Goal: Task Accomplishment & Management: Manage account settings

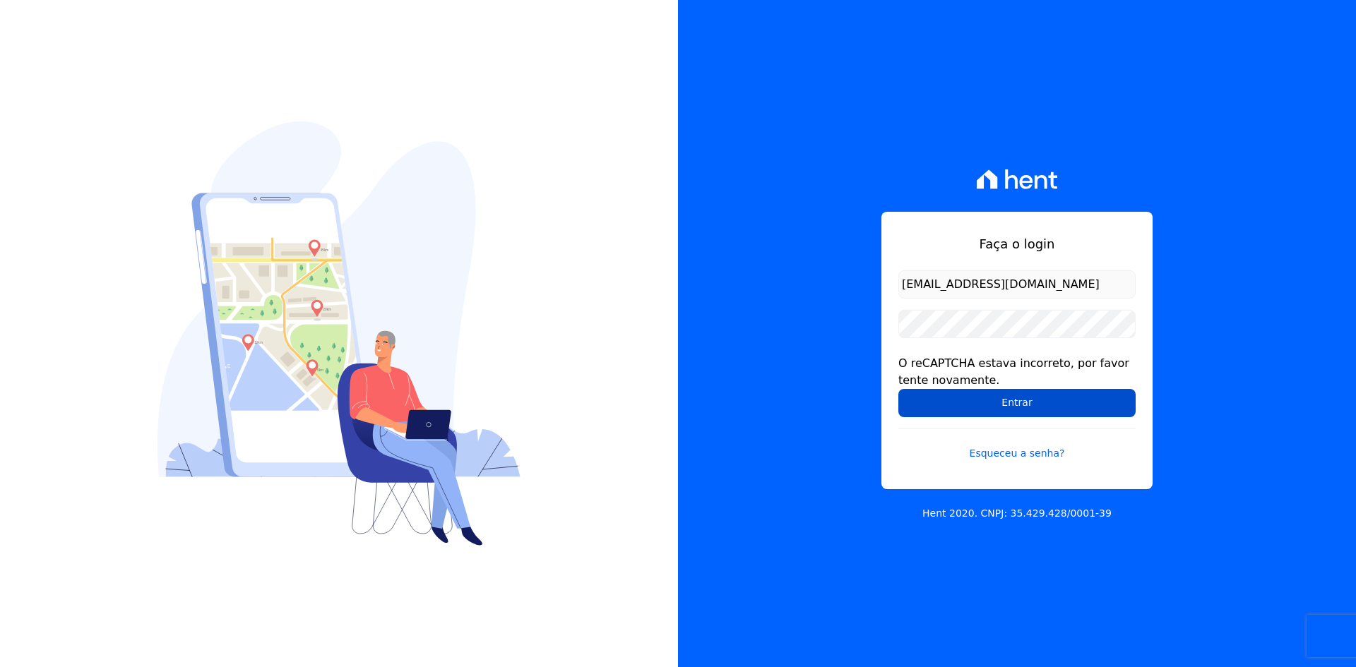
click at [922, 402] on input "Entrar" at bounding box center [1016, 403] width 237 height 28
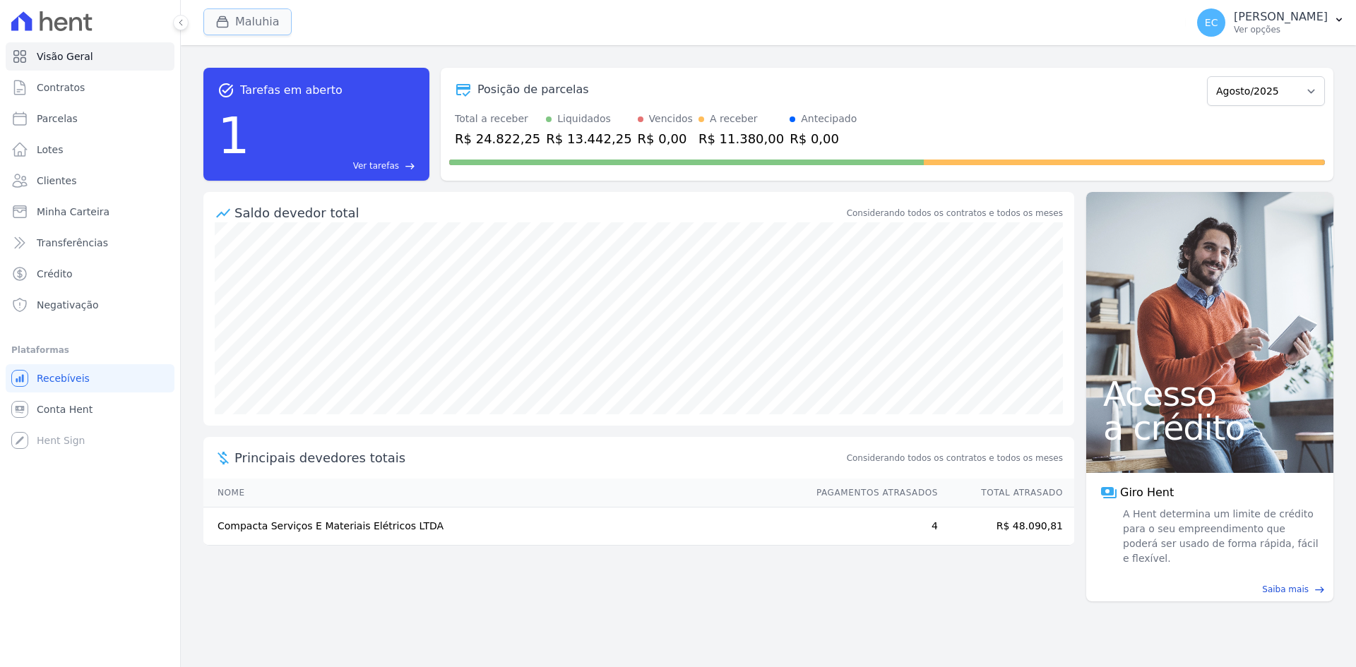
click at [218, 25] on icon "button" at bounding box center [223, 22] width 11 height 11
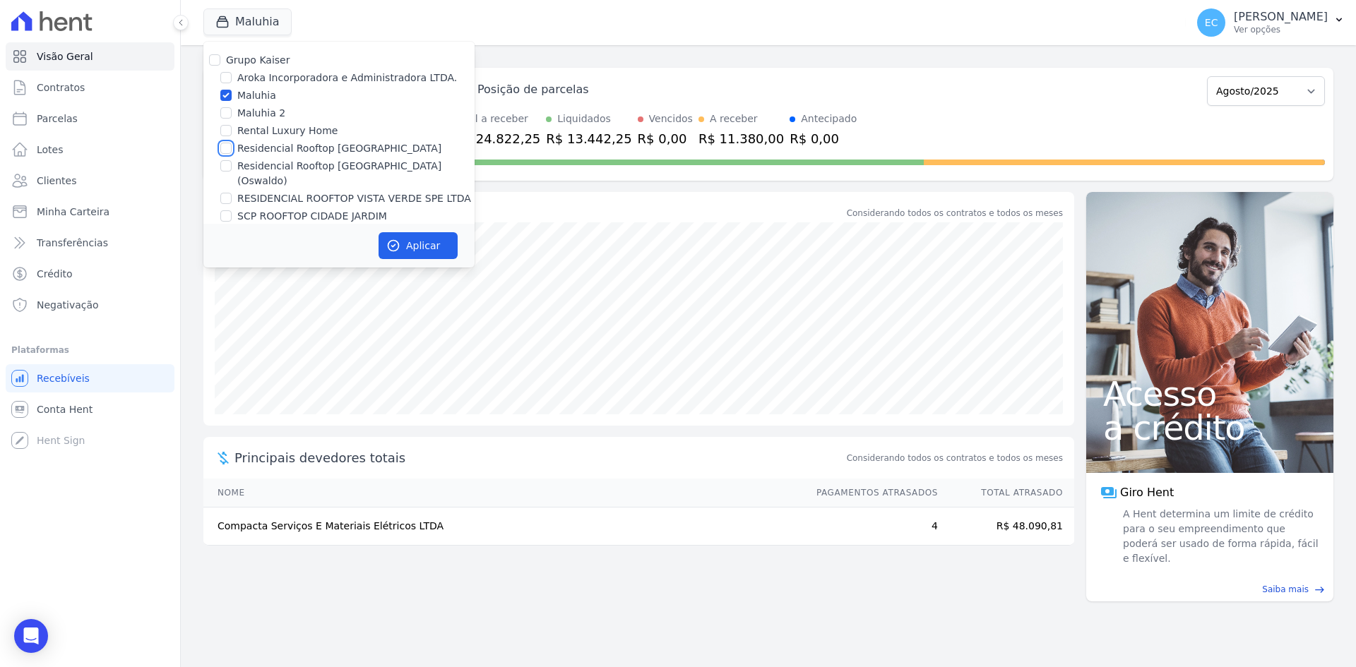
click at [225, 151] on input "Residencial Rooftop [GEOGRAPHIC_DATA]" at bounding box center [225, 148] width 11 height 11
checkbox input "true"
click at [225, 96] on input "Maluhia" at bounding box center [225, 95] width 11 height 11
checkbox input "false"
click at [404, 236] on button "Aplicar" at bounding box center [418, 245] width 79 height 27
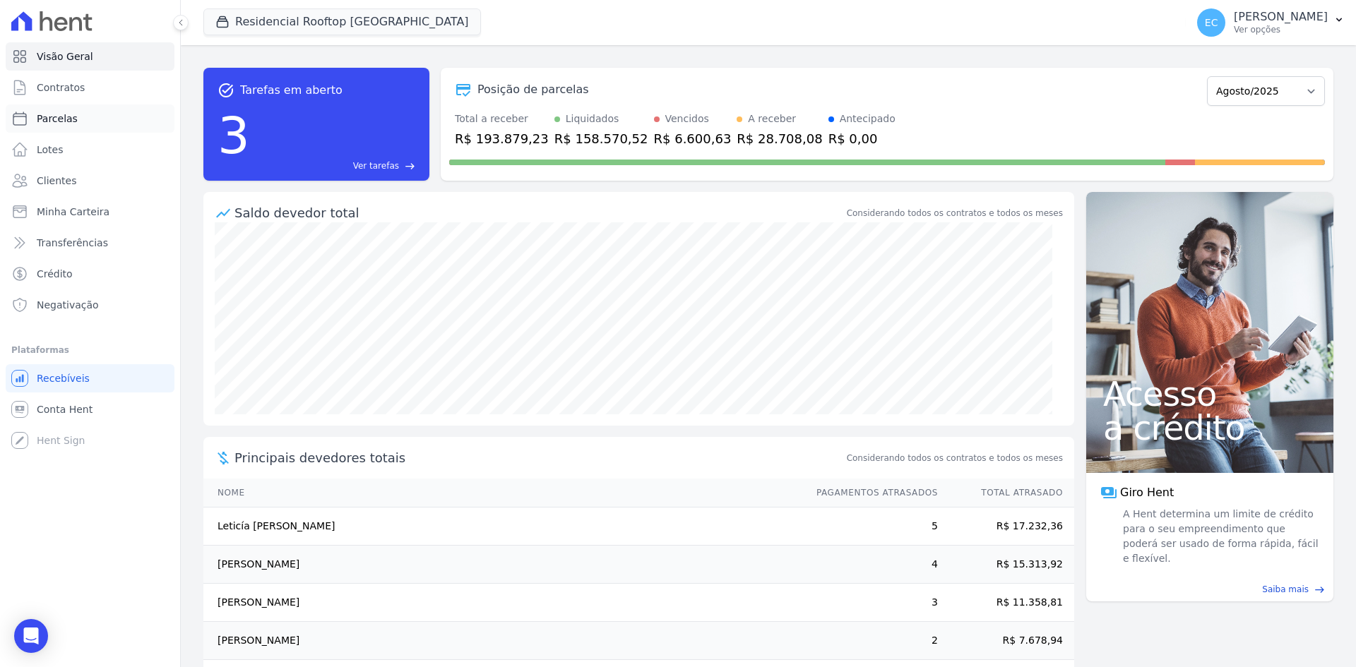
click at [104, 120] on link "Parcelas" at bounding box center [90, 119] width 169 height 28
select select
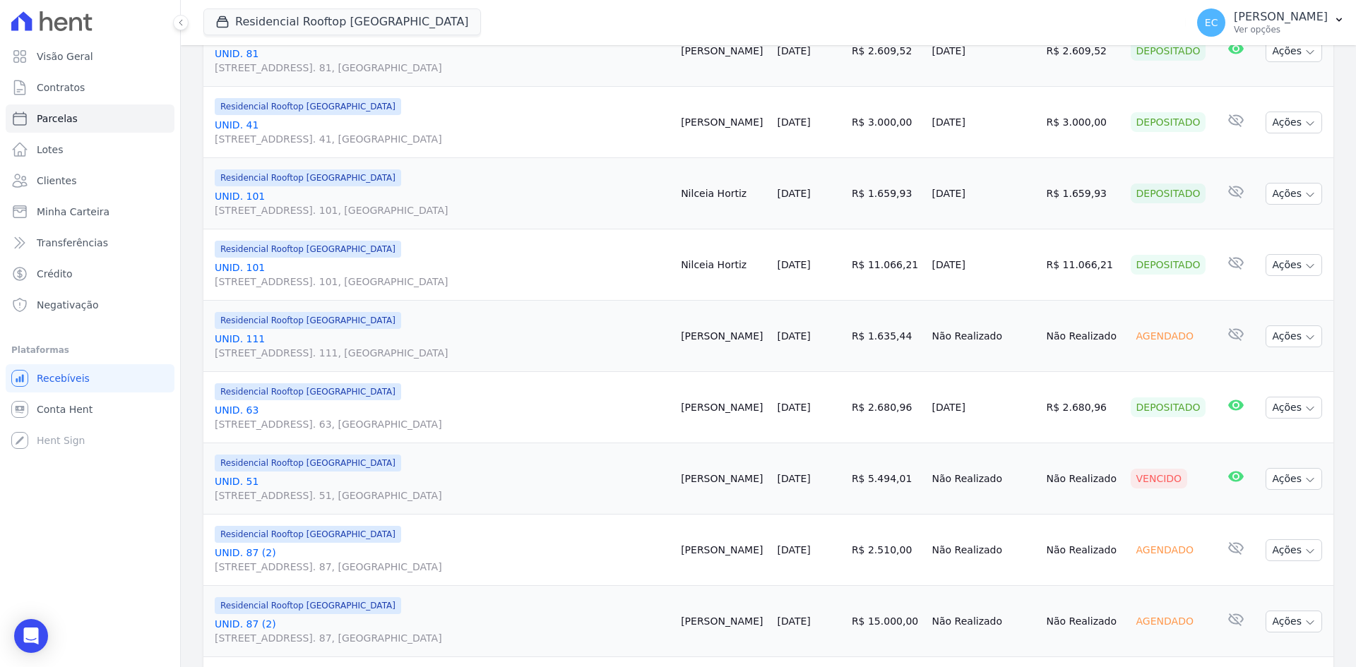
scroll to position [1342, 0]
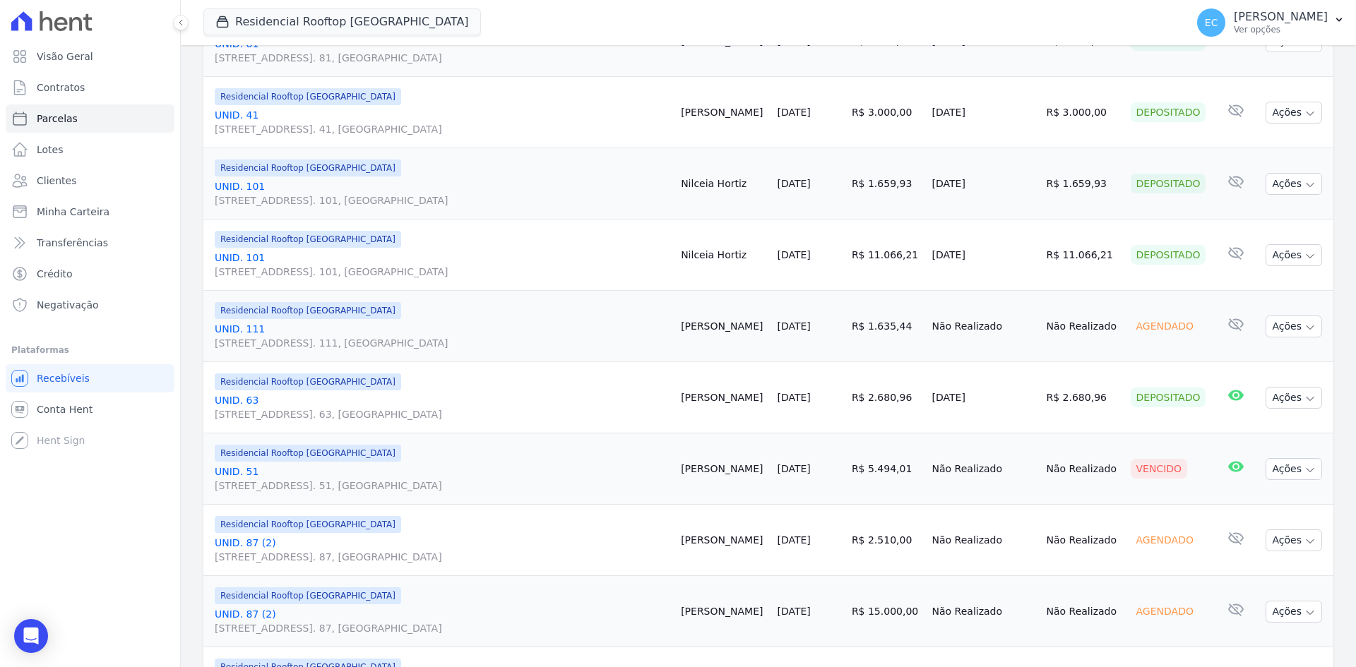
click at [250, 469] on link "UNID. [STREET_ADDRESS] 51, [GEOGRAPHIC_DATA]" at bounding box center [442, 479] width 455 height 28
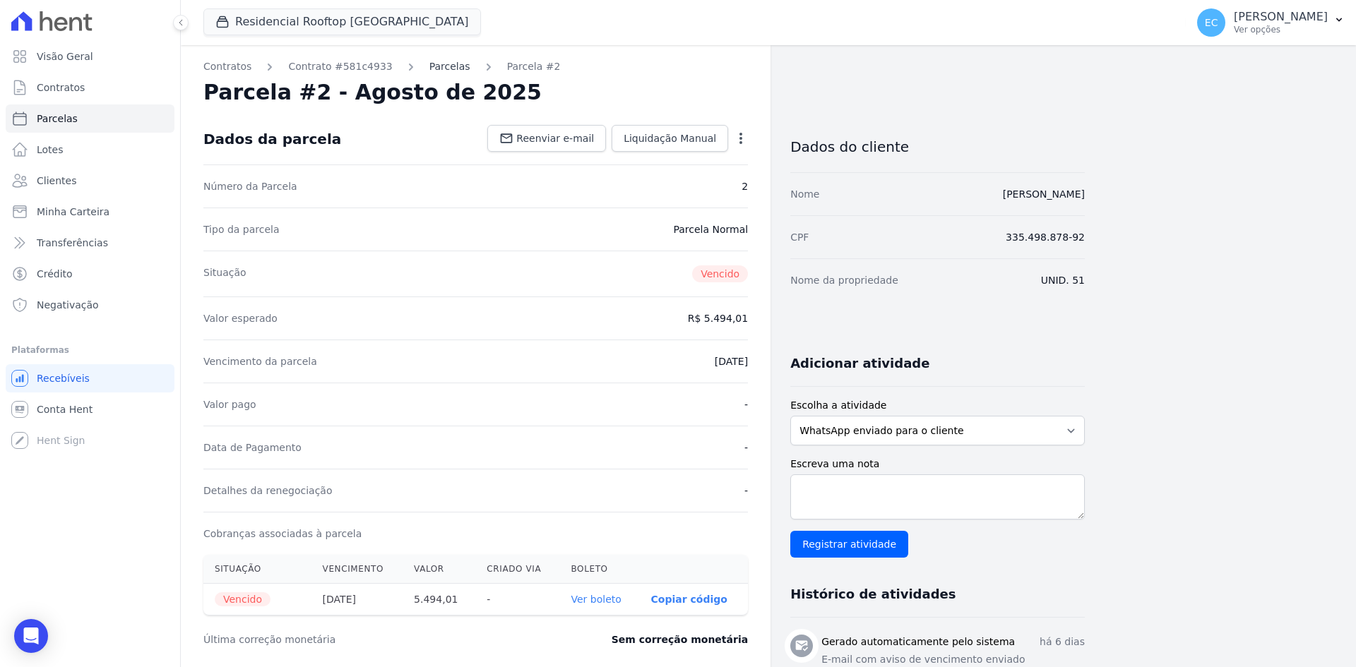
click at [429, 66] on link "Parcelas" at bounding box center [449, 66] width 41 height 15
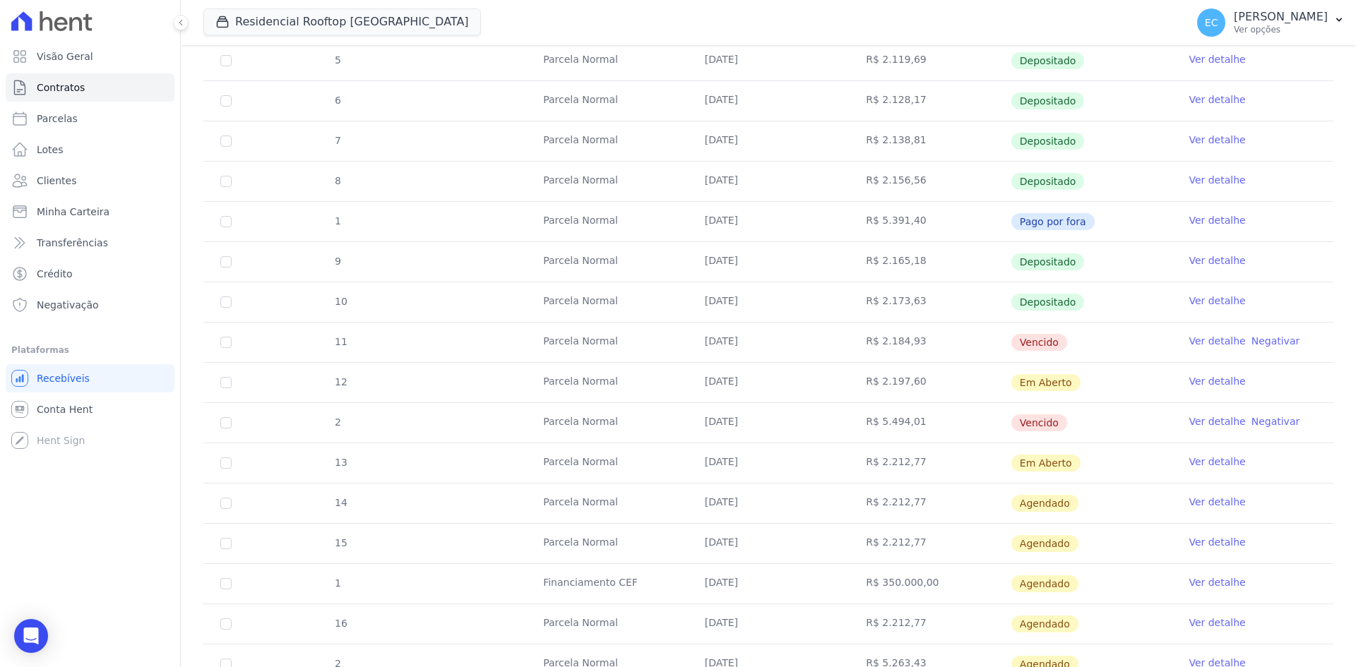
scroll to position [279, 0]
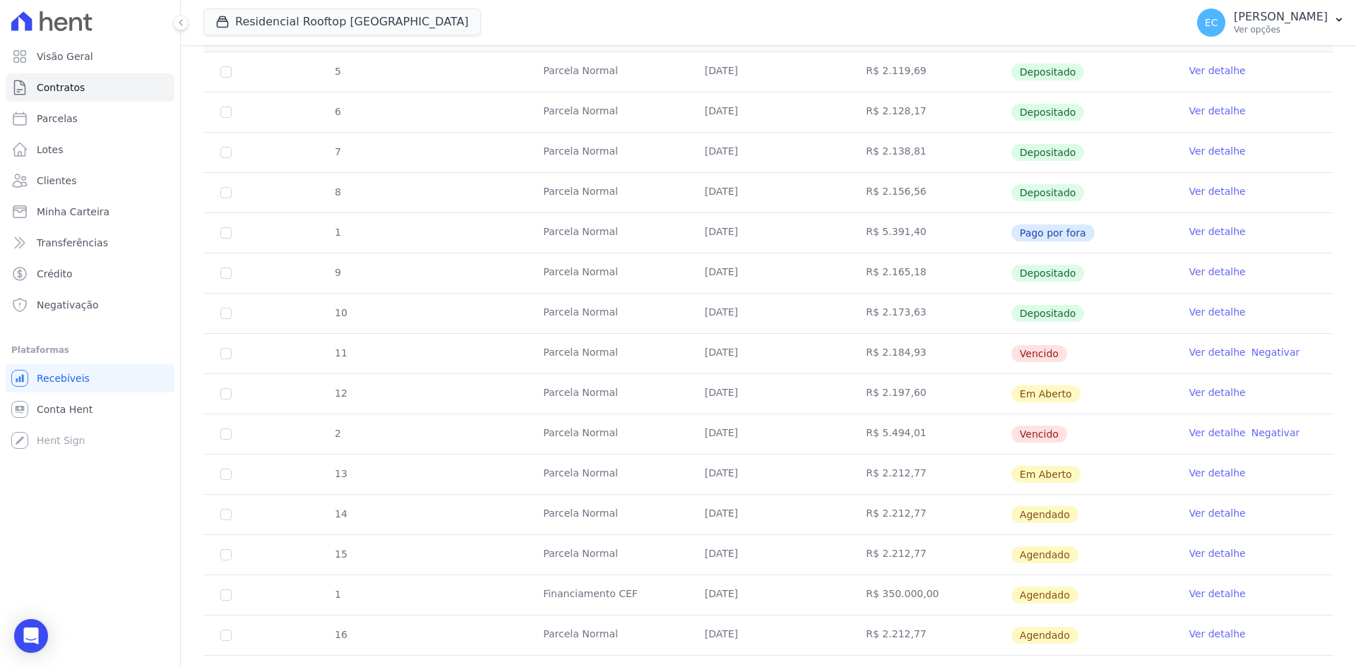
drag, startPoint x: 1011, startPoint y: 352, endPoint x: 1056, endPoint y: 355, distance: 44.6
click at [1056, 355] on span "Vencido" at bounding box center [1039, 353] width 56 height 17
click at [931, 371] on td "R$ 2.184,93" at bounding box center [930, 354] width 162 height 40
drag, startPoint x: 855, startPoint y: 354, endPoint x: 913, endPoint y: 353, distance: 58.6
click at [913, 353] on td "R$ 2.184,93" at bounding box center [930, 354] width 162 height 40
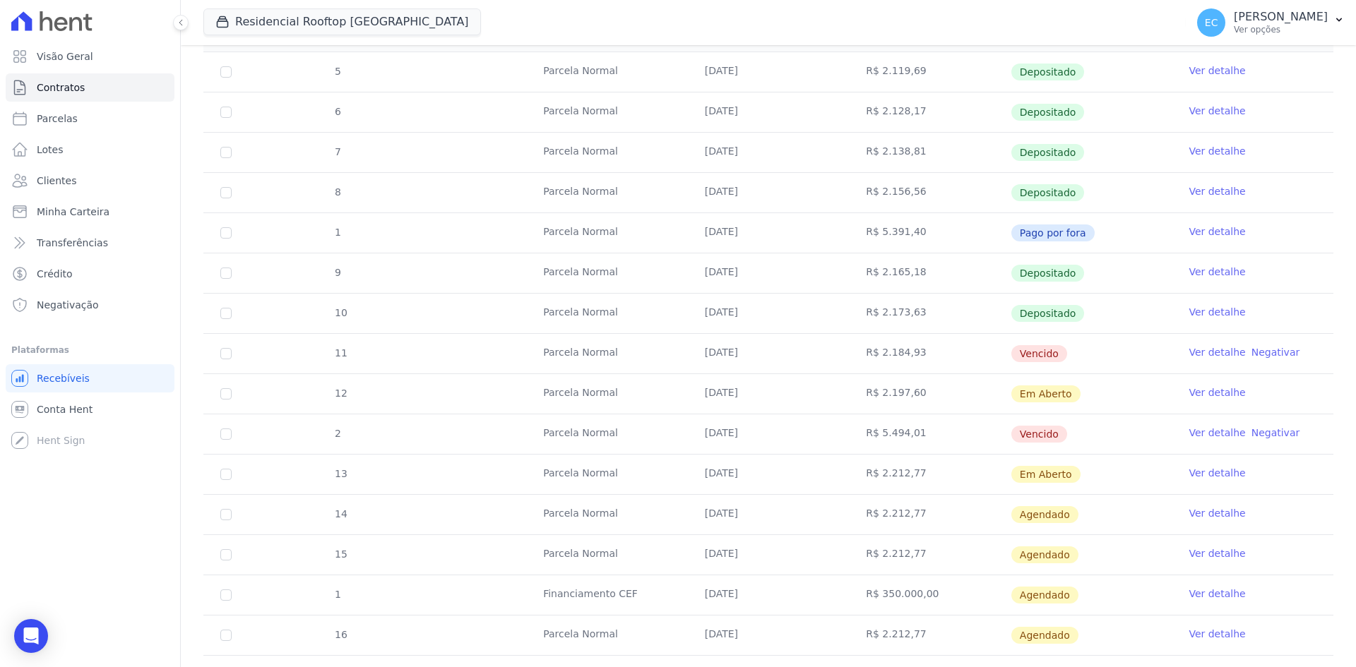
click at [920, 353] on td "R$ 2.184,93" at bounding box center [930, 354] width 162 height 40
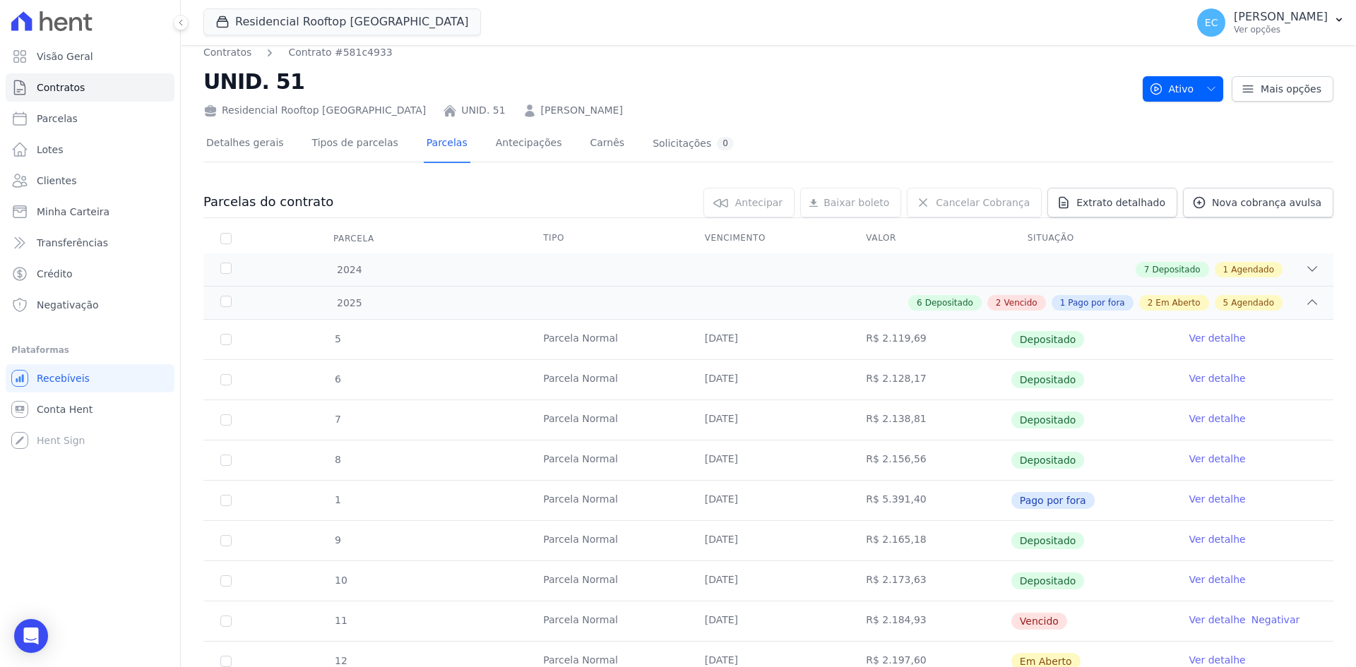
scroll to position [0, 0]
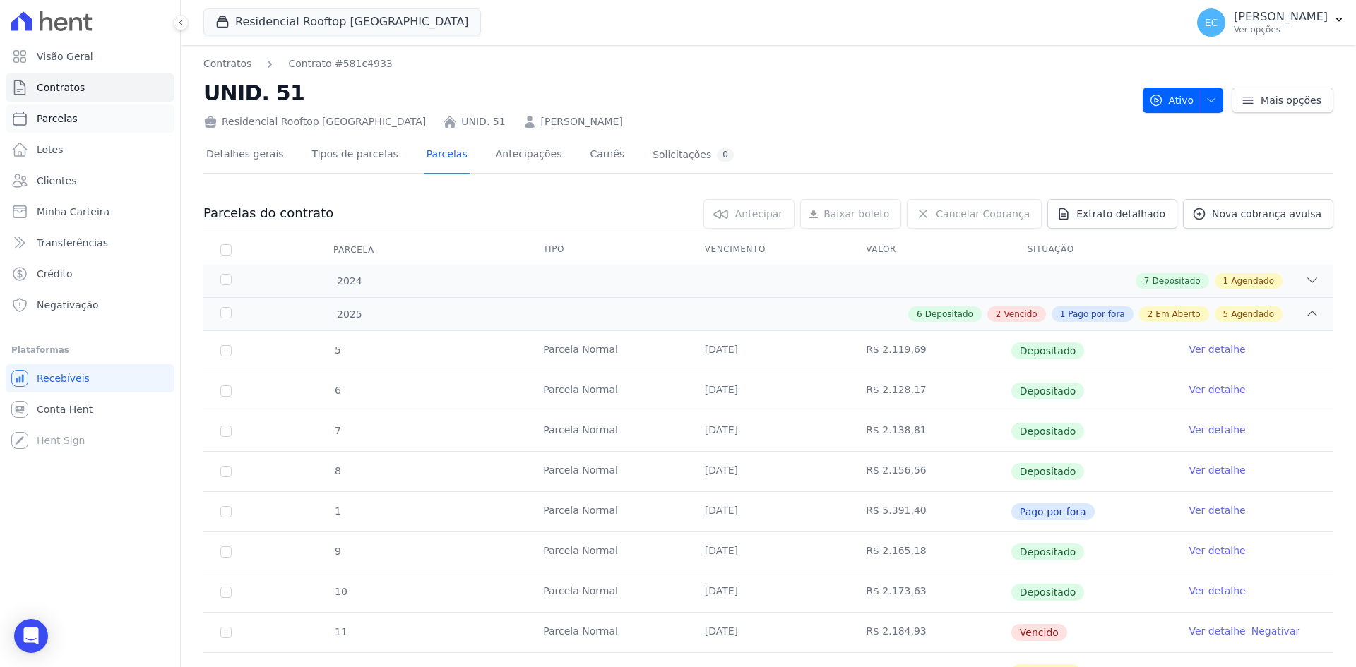
click at [114, 114] on link "Parcelas" at bounding box center [90, 119] width 169 height 28
select select
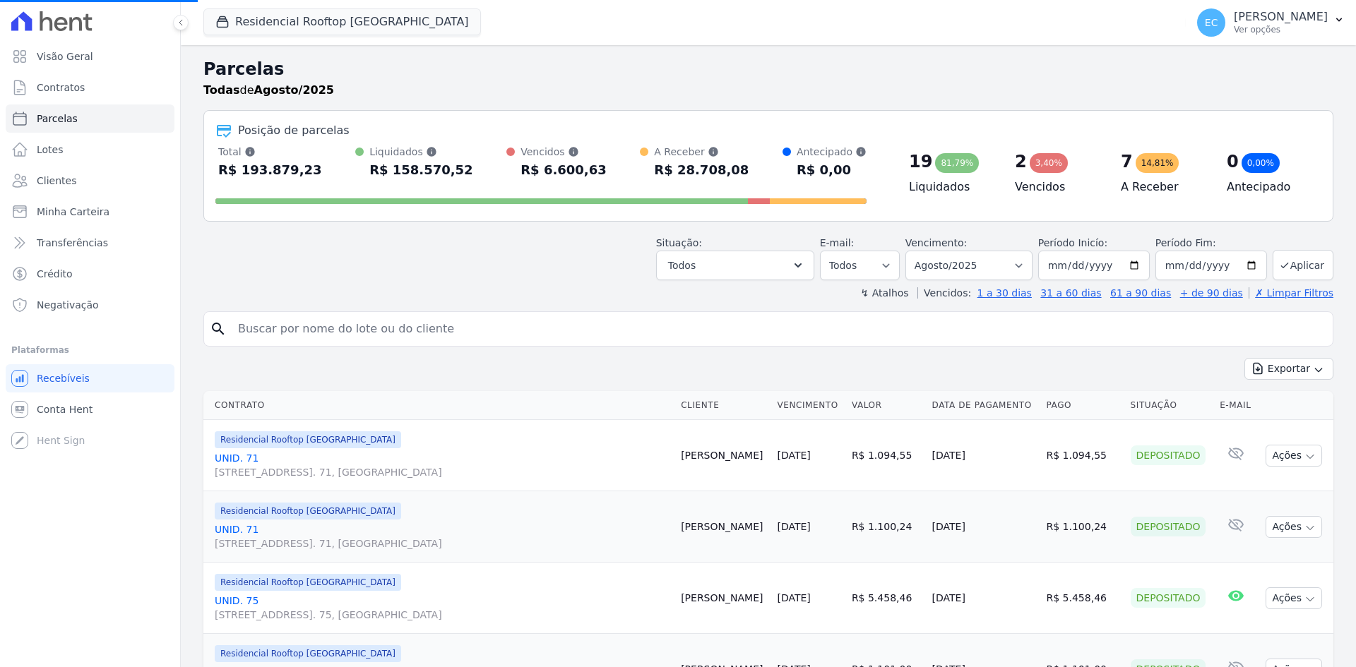
select select
click at [218, 24] on icon "button" at bounding box center [223, 22] width 11 height 11
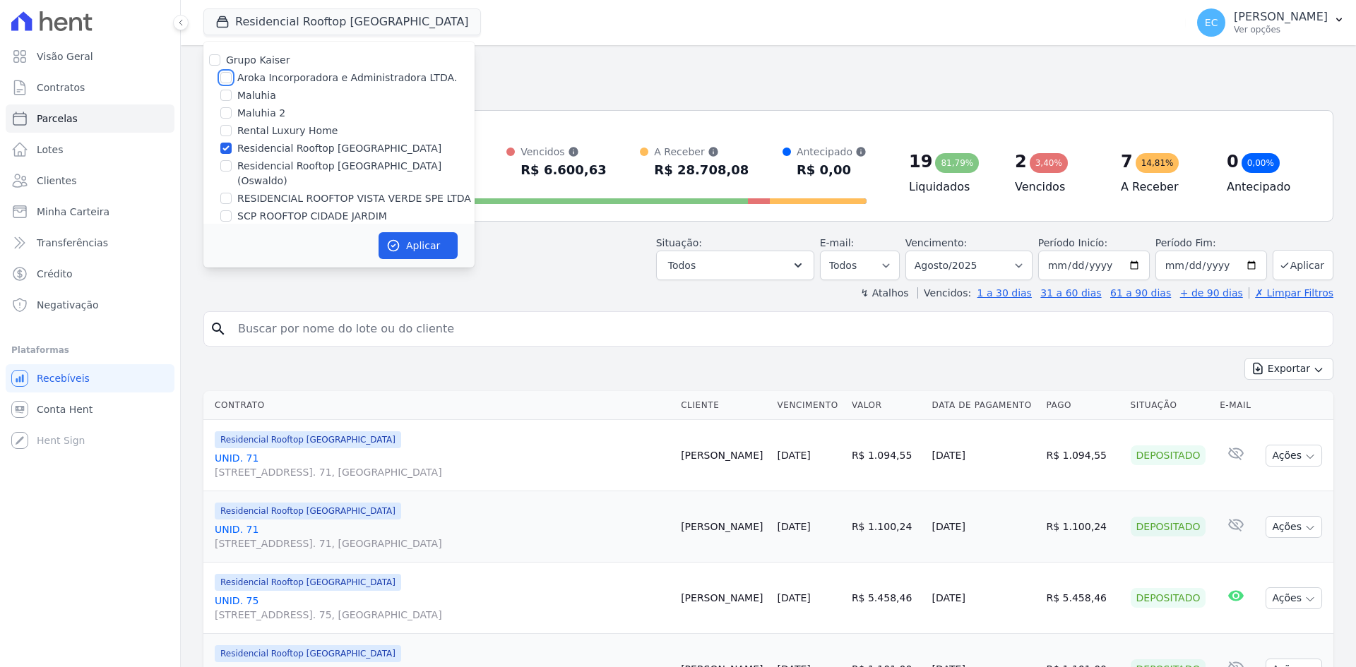
click at [230, 79] on input "Aroka Incorporadora e Administradora LTDA." at bounding box center [225, 77] width 11 height 11
checkbox input "true"
click at [225, 145] on input "Residencial Rooftop [GEOGRAPHIC_DATA]" at bounding box center [225, 148] width 11 height 11
checkbox input "false"
click at [397, 239] on icon "button" at bounding box center [393, 246] width 14 height 14
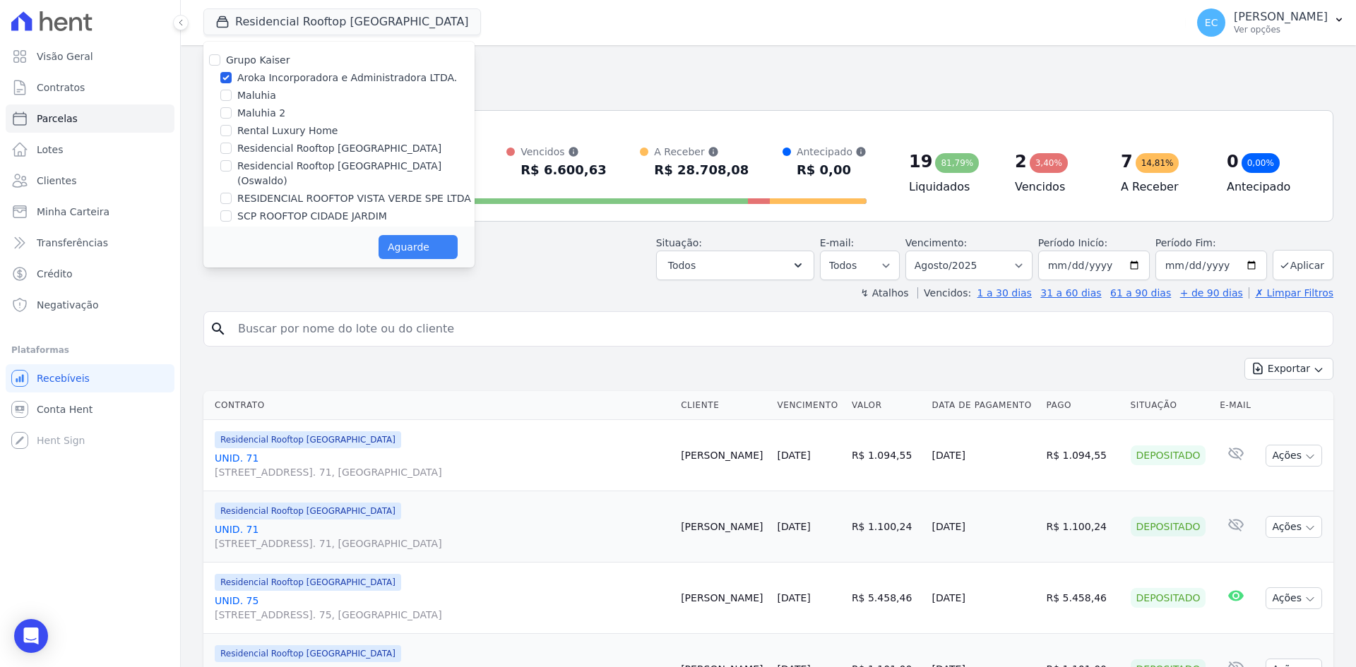
select select
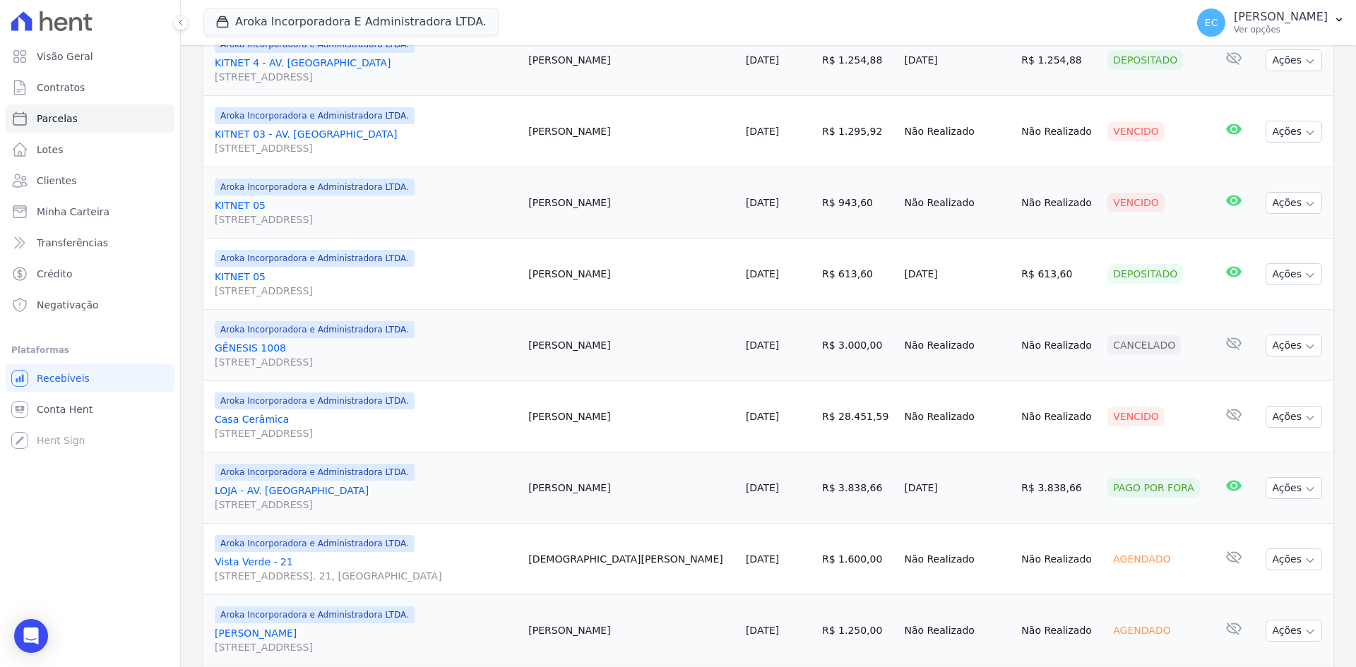
scroll to position [939, 0]
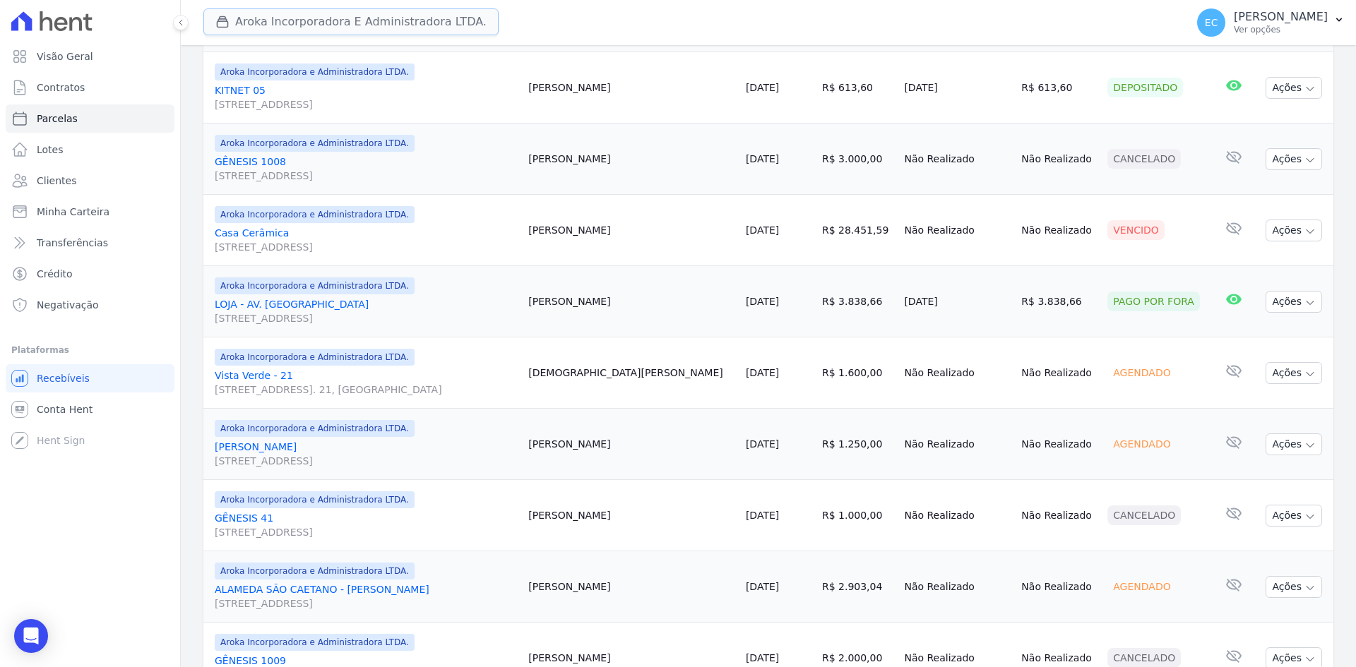
click at [256, 26] on button "Aroka Incorporadora E Administradora LTDA." at bounding box center [350, 21] width 295 height 27
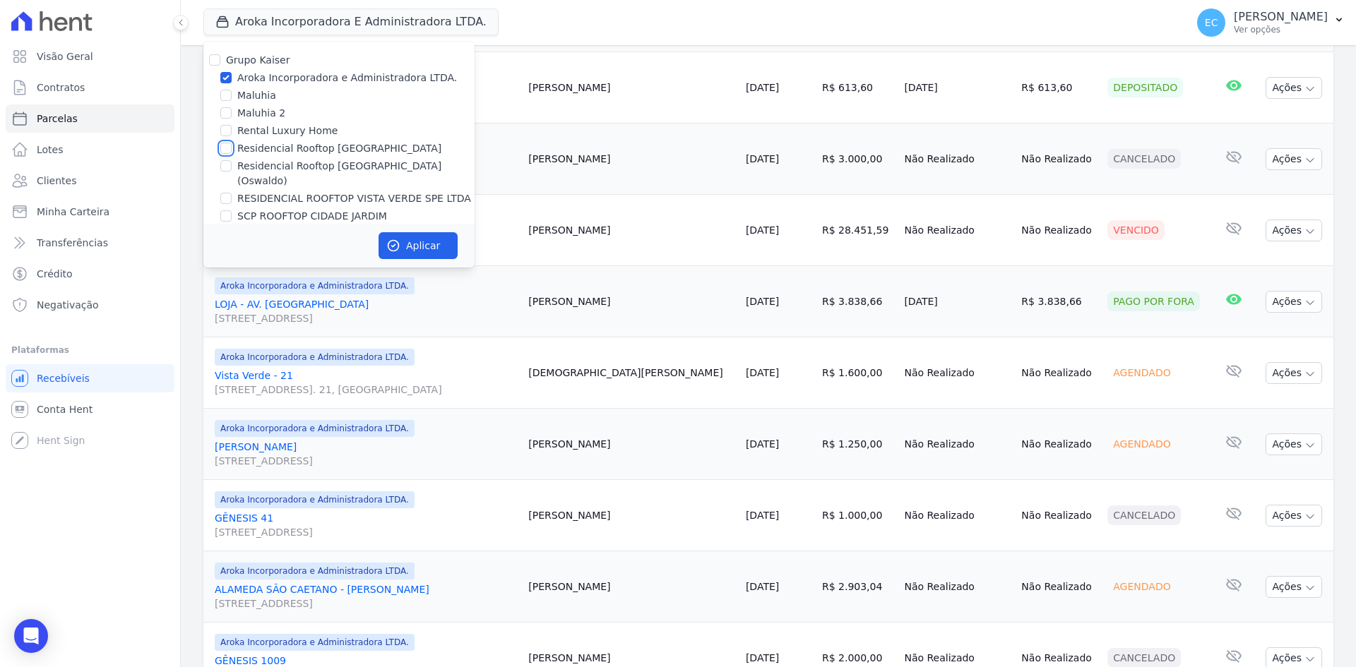
click at [225, 149] on input "Residencial Rooftop [GEOGRAPHIC_DATA]" at bounding box center [225, 148] width 11 height 11
checkbox input "true"
click at [222, 81] on input "Aroka Incorporadora e Administradora LTDA." at bounding box center [225, 77] width 11 height 11
checkbox input "false"
click at [416, 249] on button "Aplicar" at bounding box center [418, 245] width 79 height 27
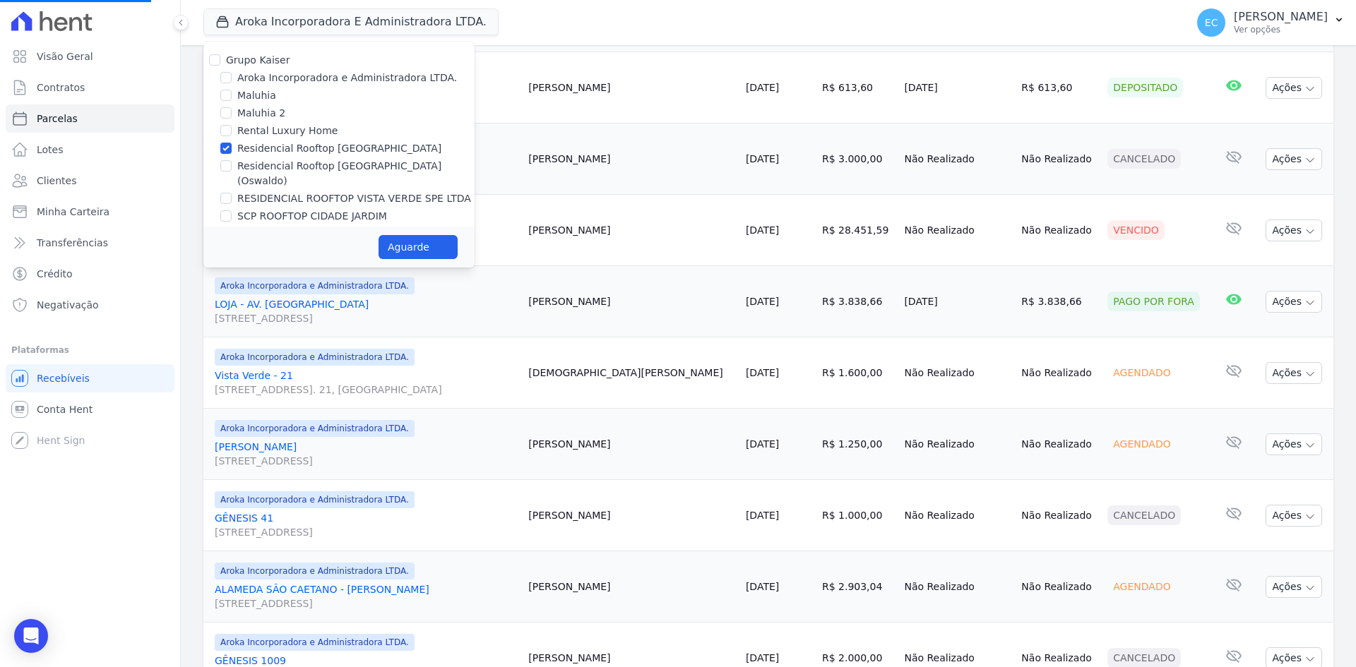
select select
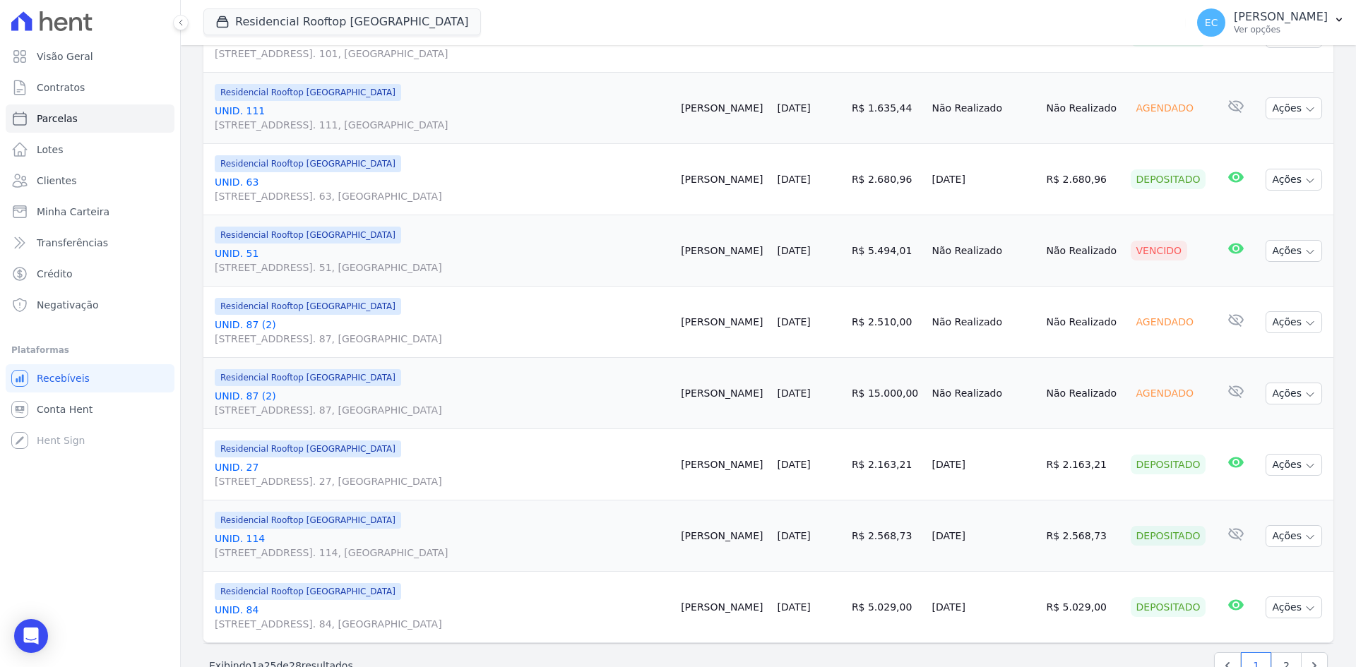
scroll to position [1598, 0]
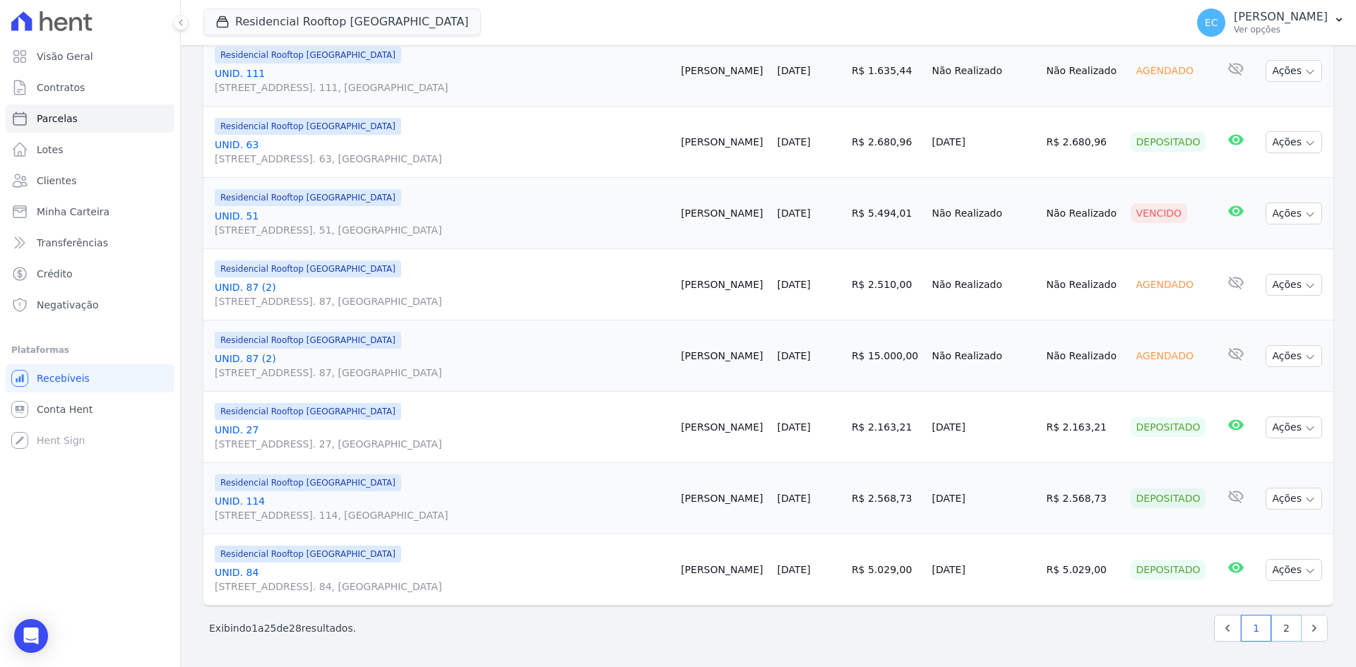
drag, startPoint x: 1271, startPoint y: 628, endPoint x: 916, endPoint y: 542, distance: 365.5
click at [1271, 628] on link "2" at bounding box center [1286, 628] width 30 height 27
select select
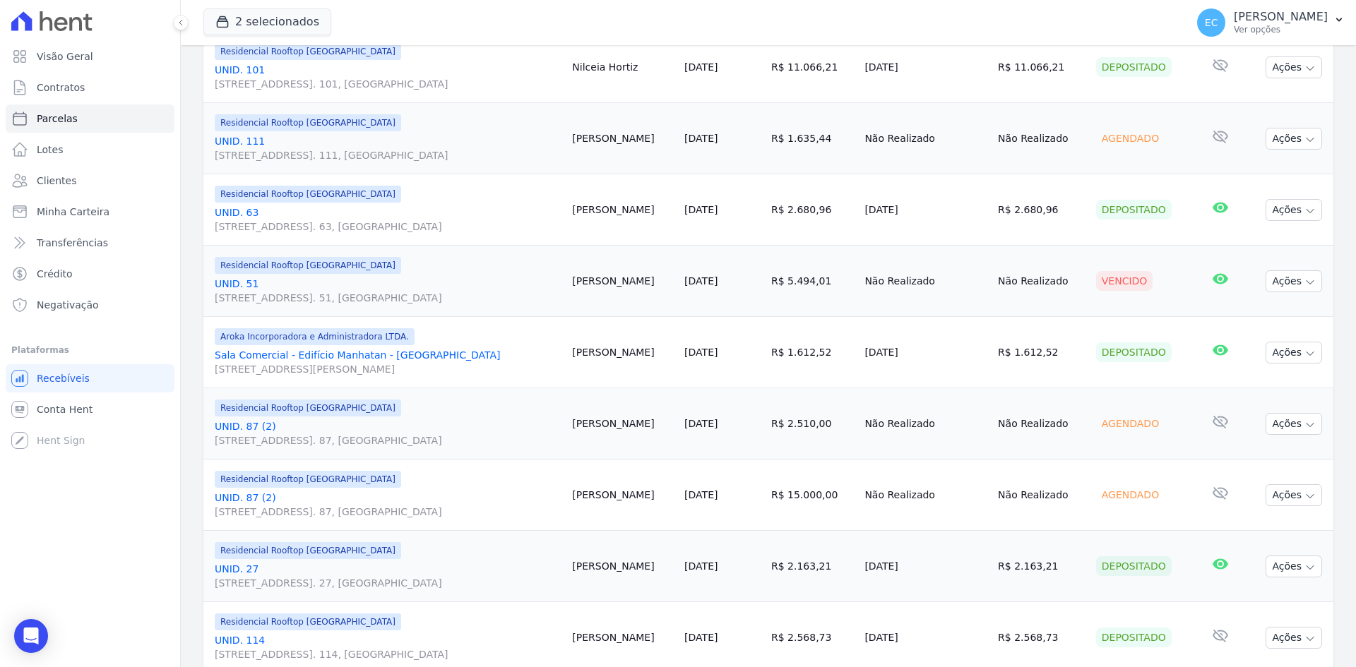
scroll to position [1312, 0]
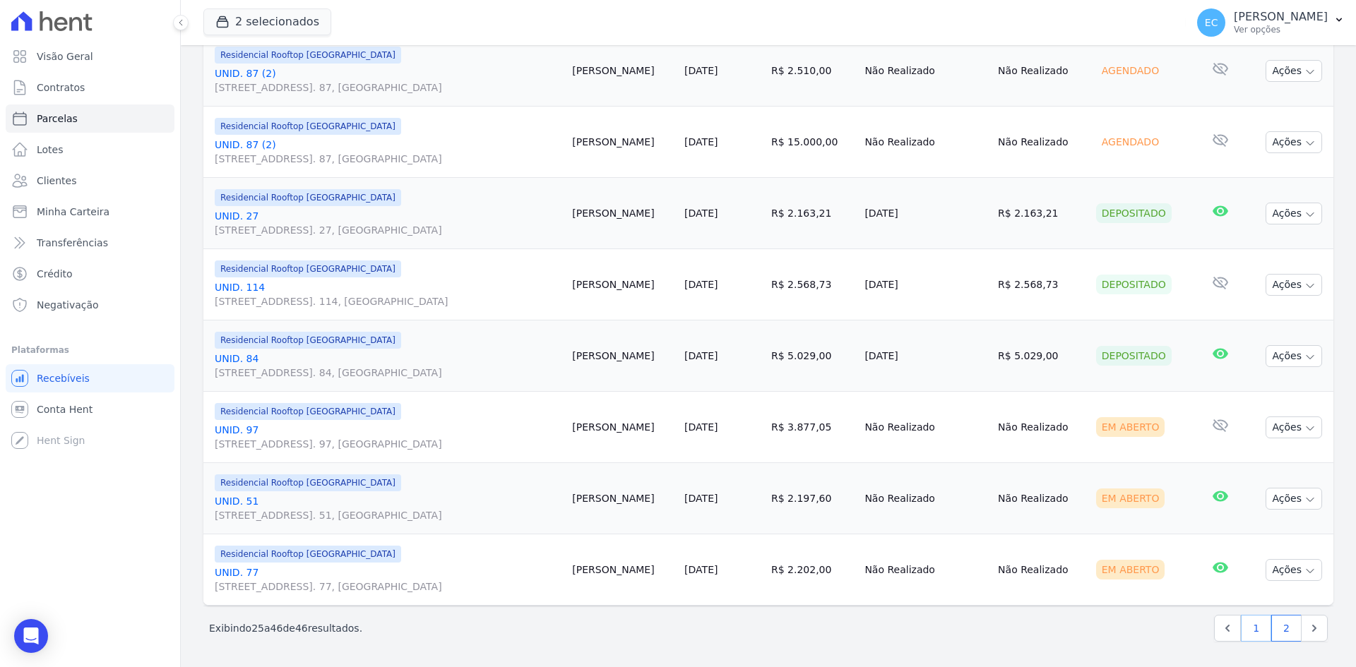
click at [1261, 630] on link "1" at bounding box center [1256, 628] width 30 height 27
select select
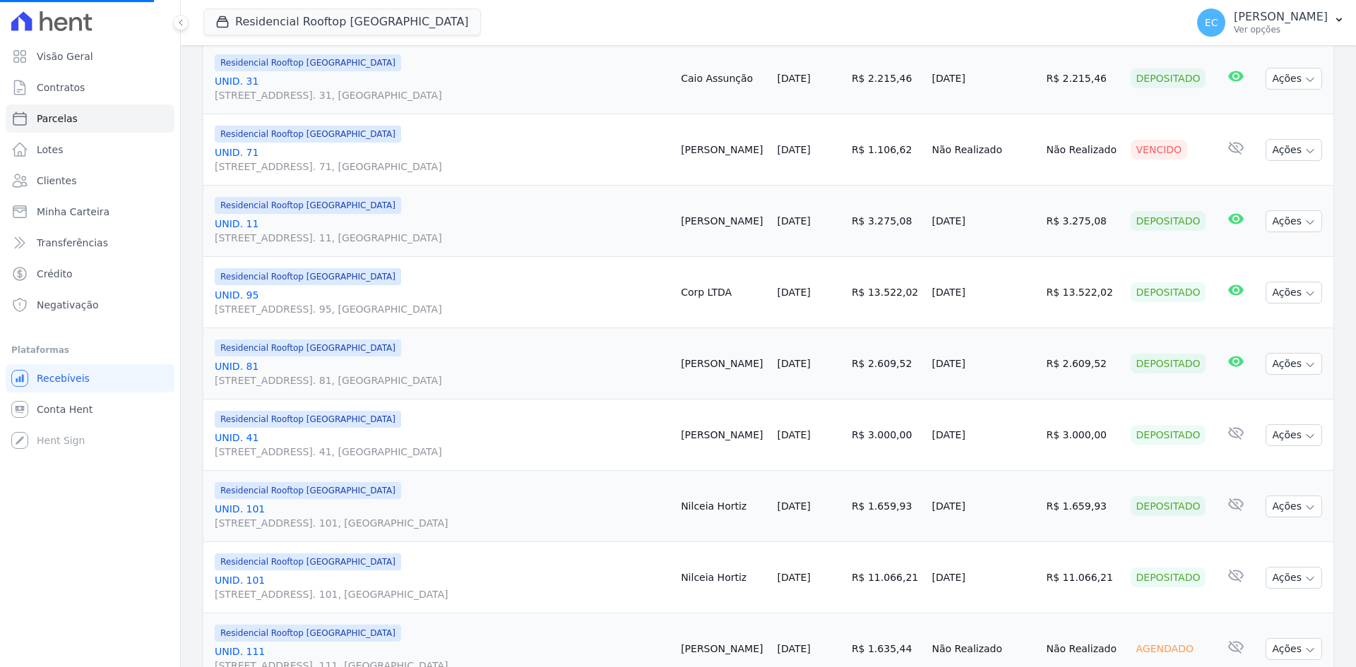
scroll to position [1201, 0]
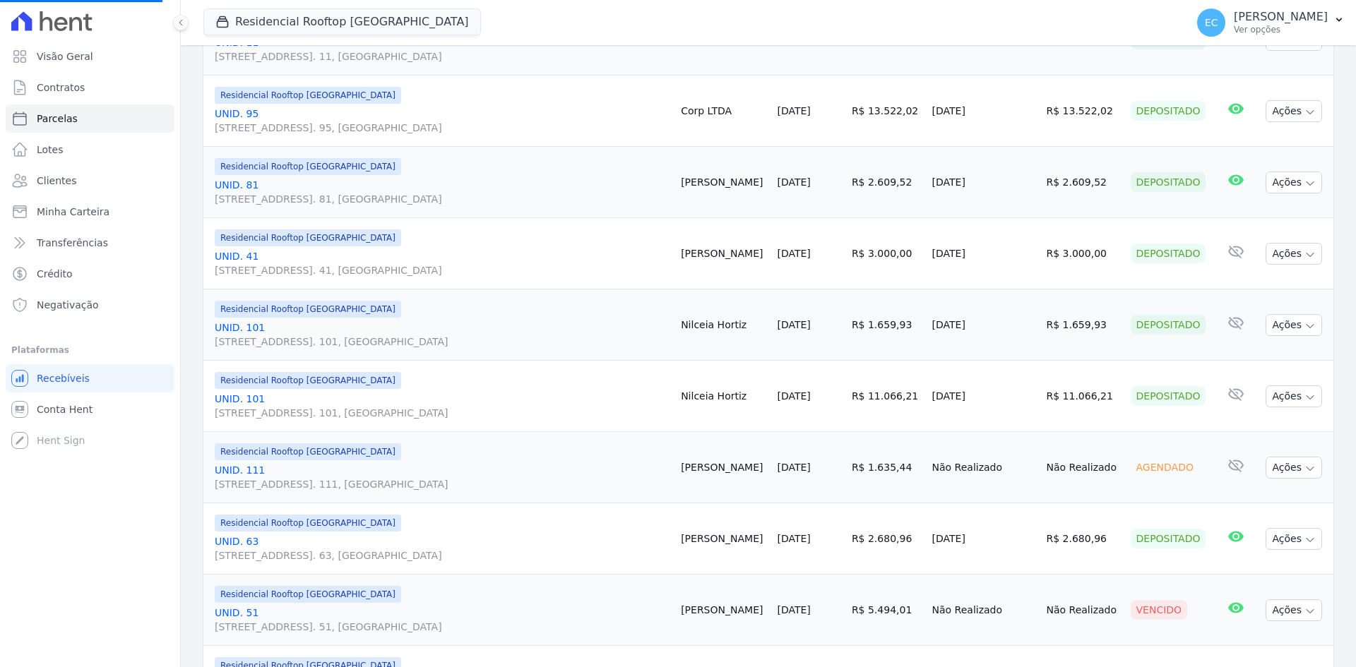
select select
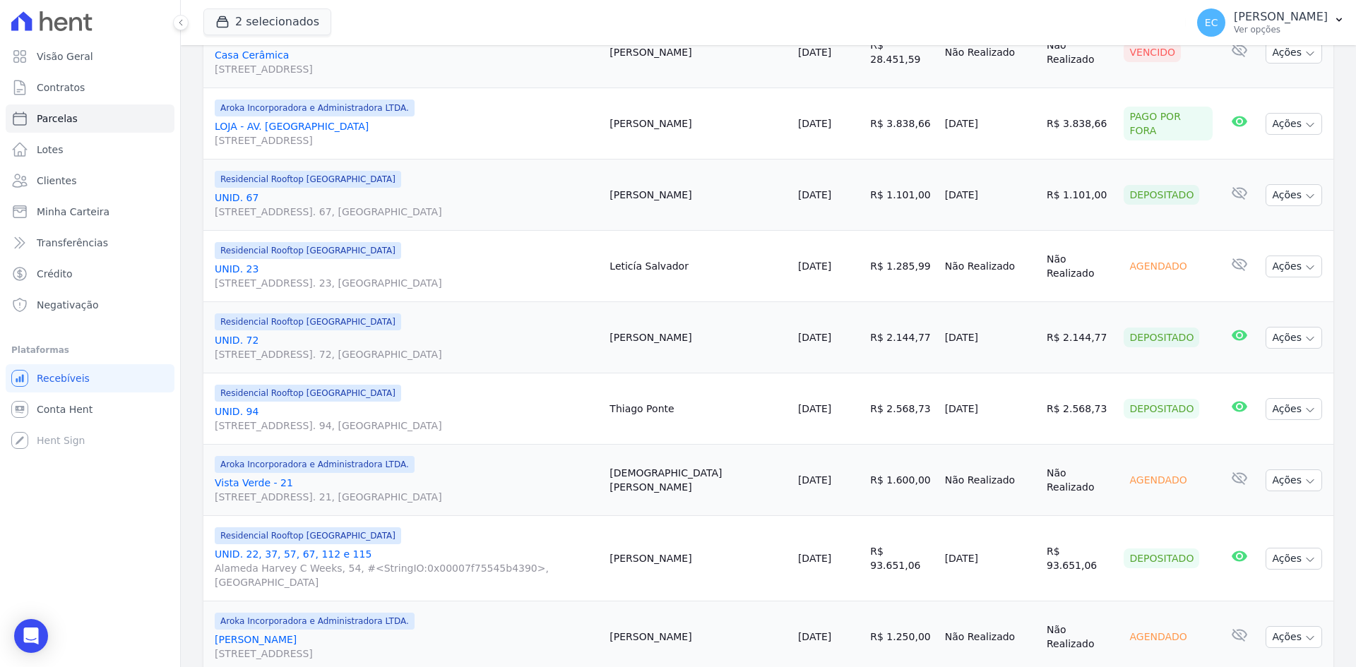
scroll to position [1598, 0]
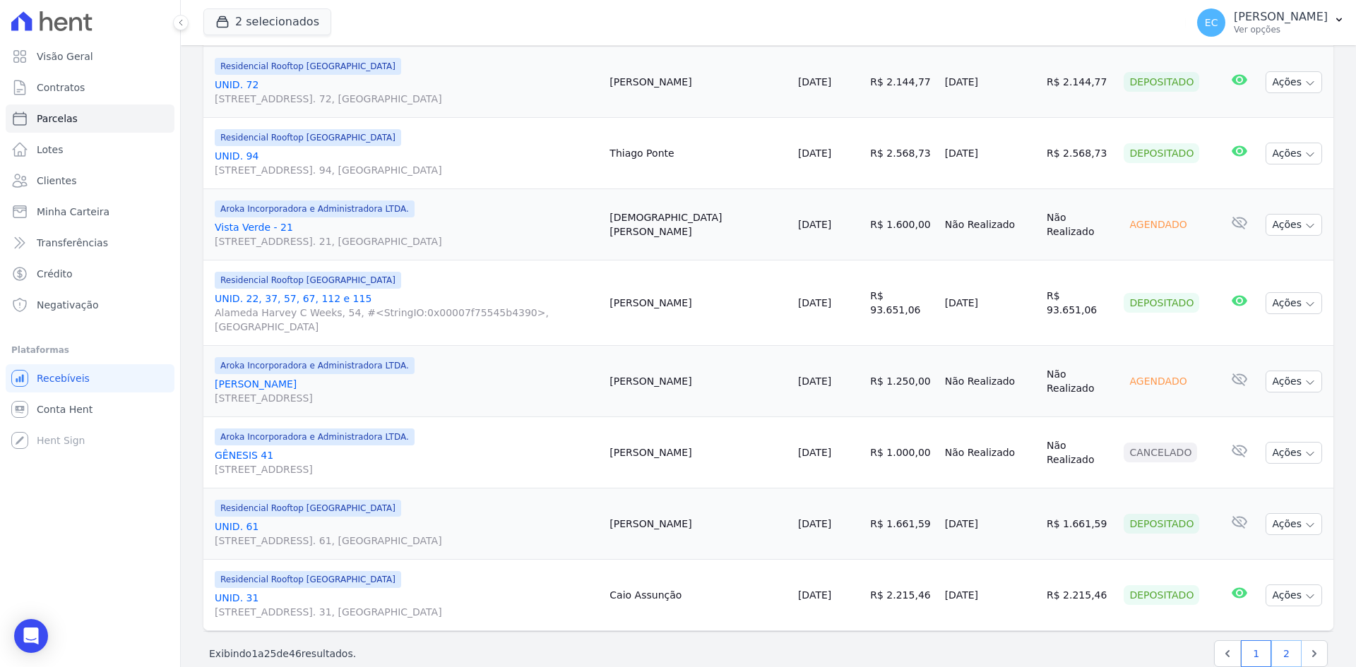
click at [1276, 641] on link "2" at bounding box center [1286, 654] width 30 height 27
select select
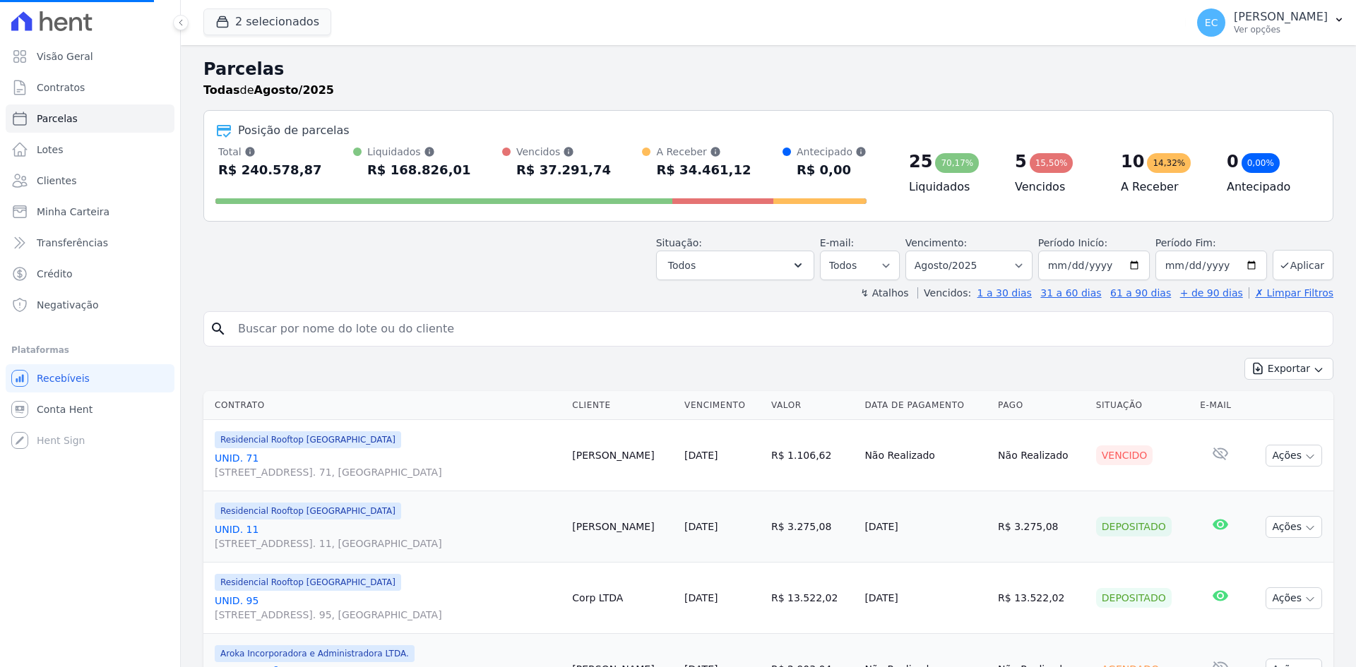
select select
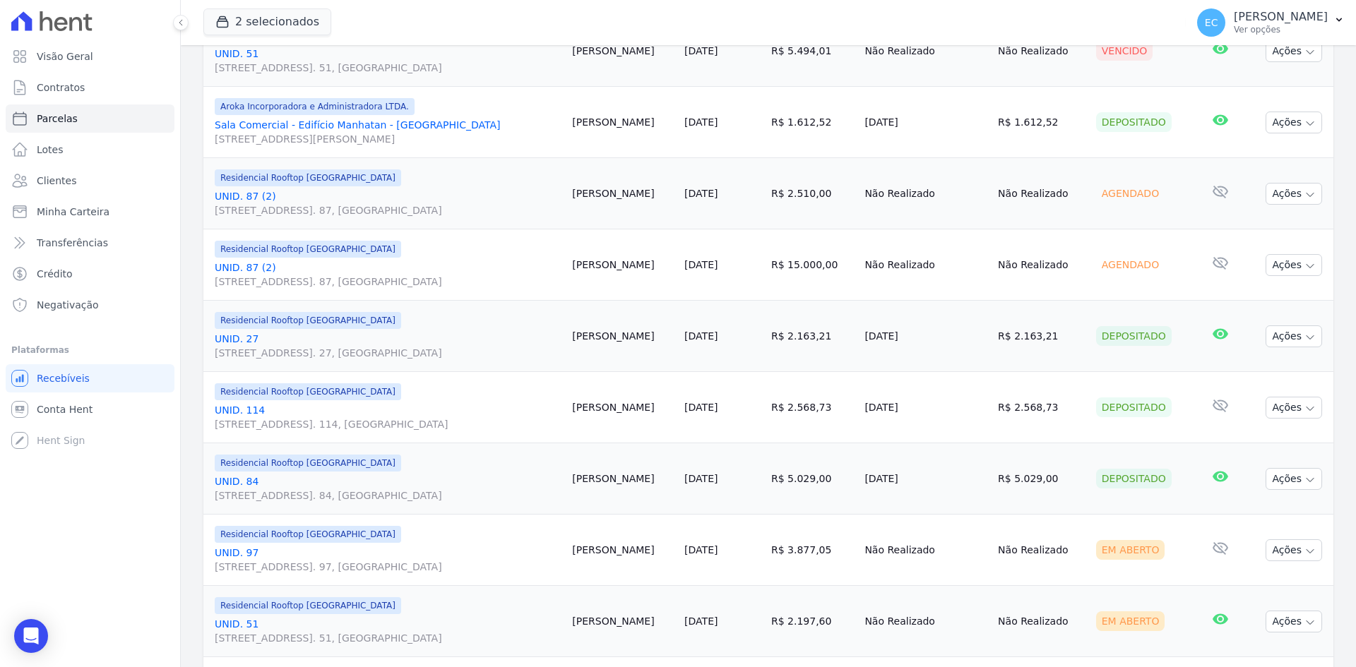
scroll to position [1312, 0]
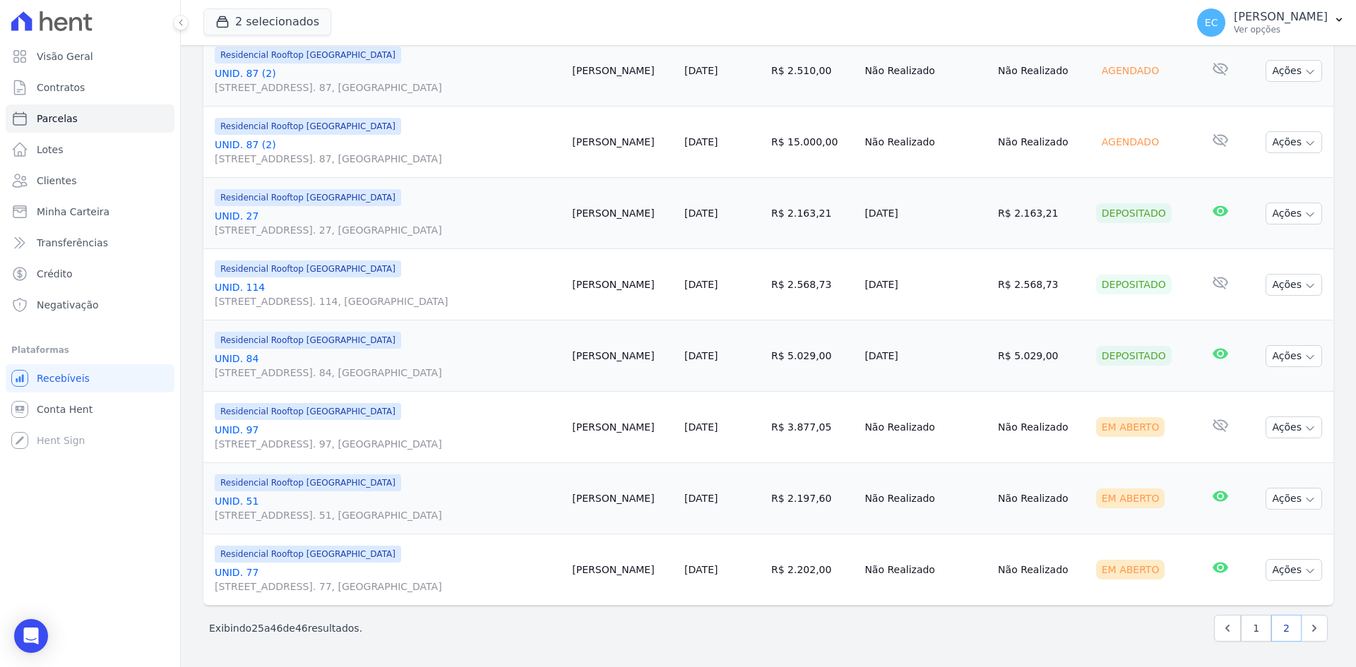
click at [1271, 627] on link "2" at bounding box center [1286, 628] width 30 height 27
select select
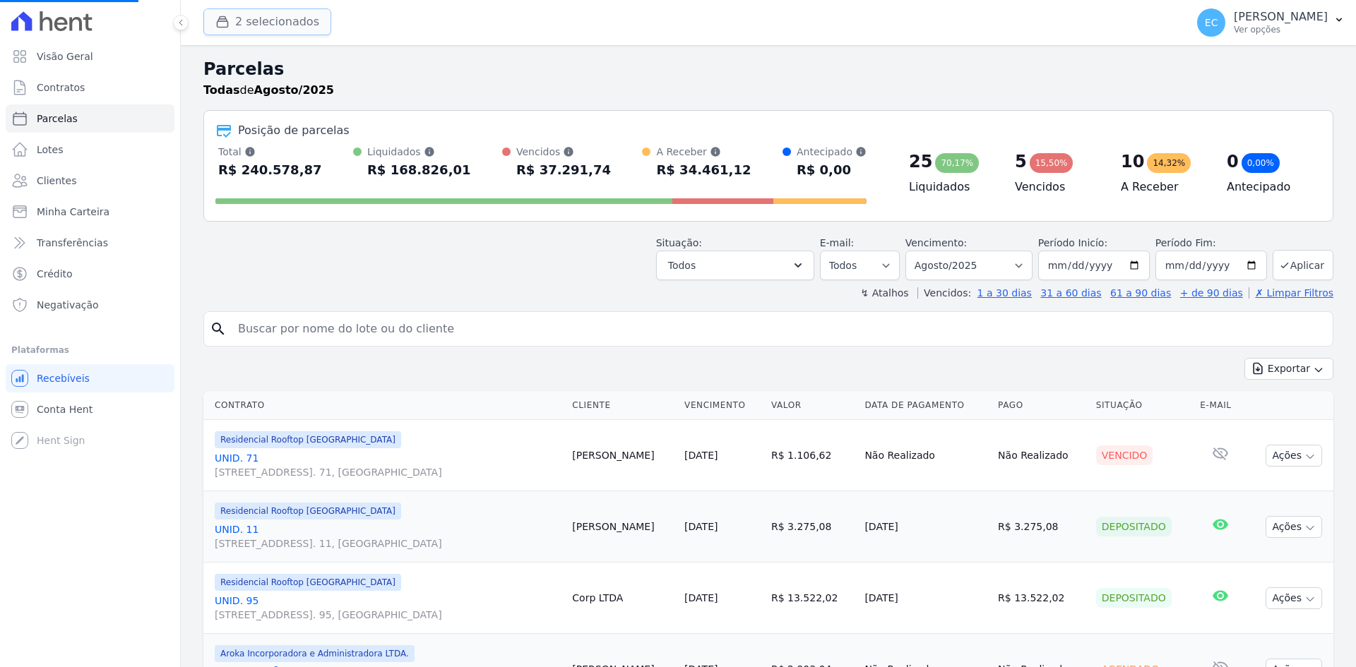
click at [223, 23] on icon "button" at bounding box center [222, 22] width 14 height 14
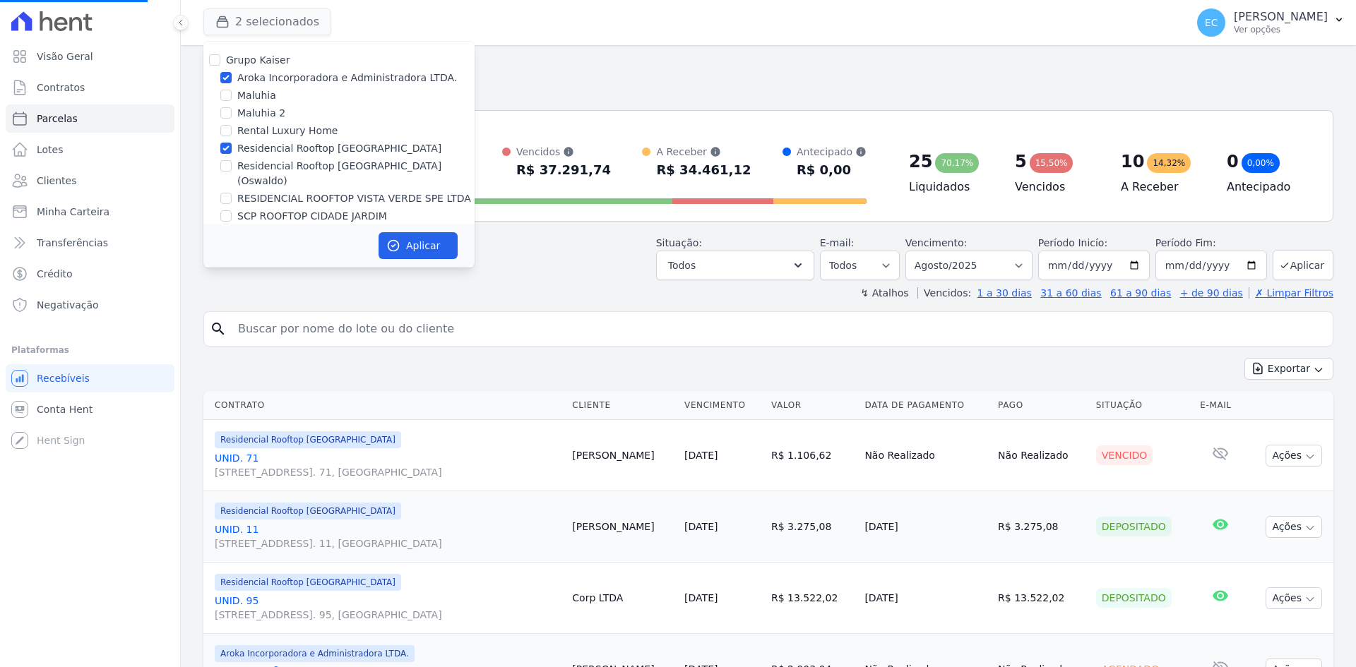
select select
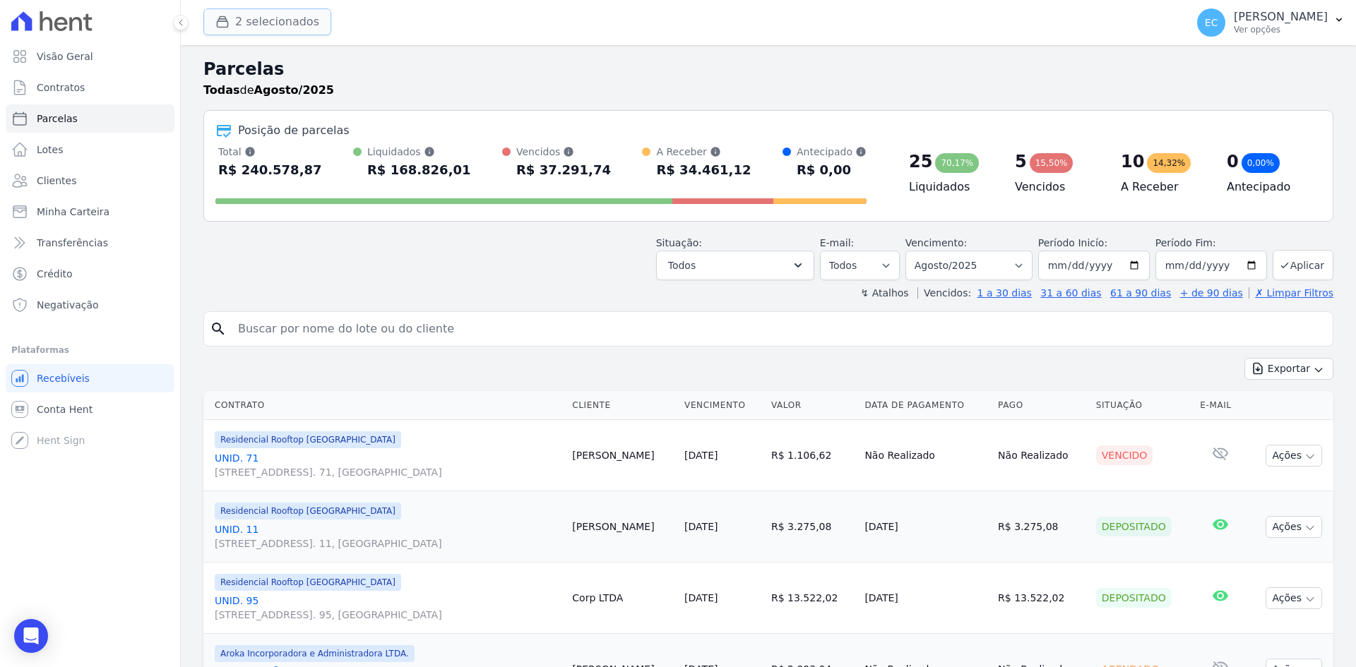
click at [221, 28] on button "2 selecionados" at bounding box center [267, 21] width 128 height 27
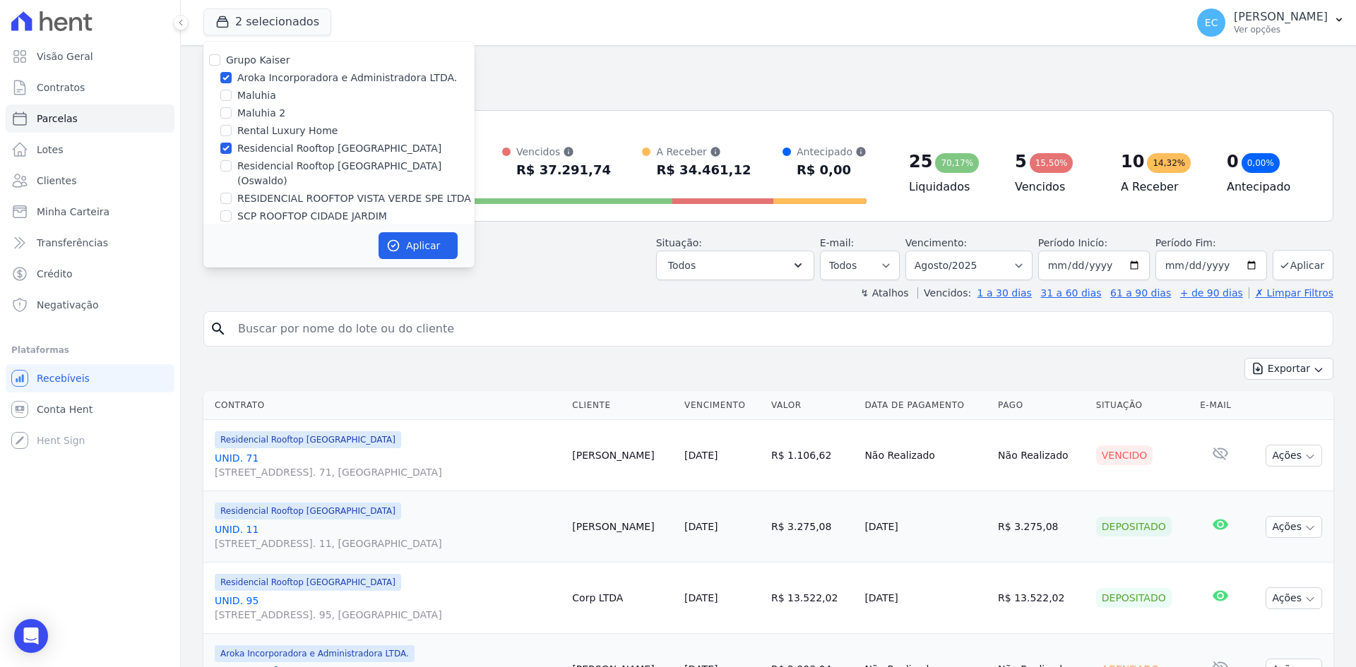
click at [218, 78] on div "Aroka Incorporadora e Administradora LTDA." at bounding box center [338, 78] width 271 height 15
click at [227, 79] on input "Aroka Incorporadora e Administradora LTDA." at bounding box center [225, 77] width 11 height 11
checkbox input "false"
click at [417, 245] on button "Aplicar" at bounding box center [418, 245] width 79 height 27
select select
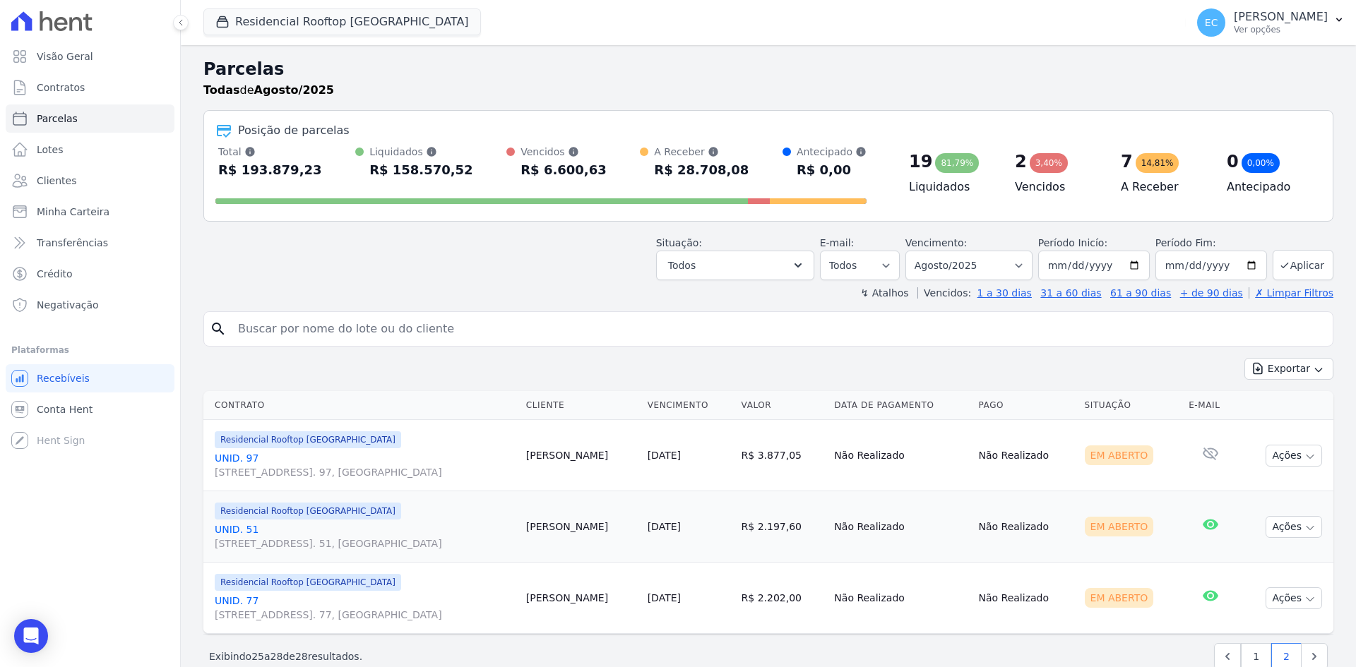
scroll to position [28, 0]
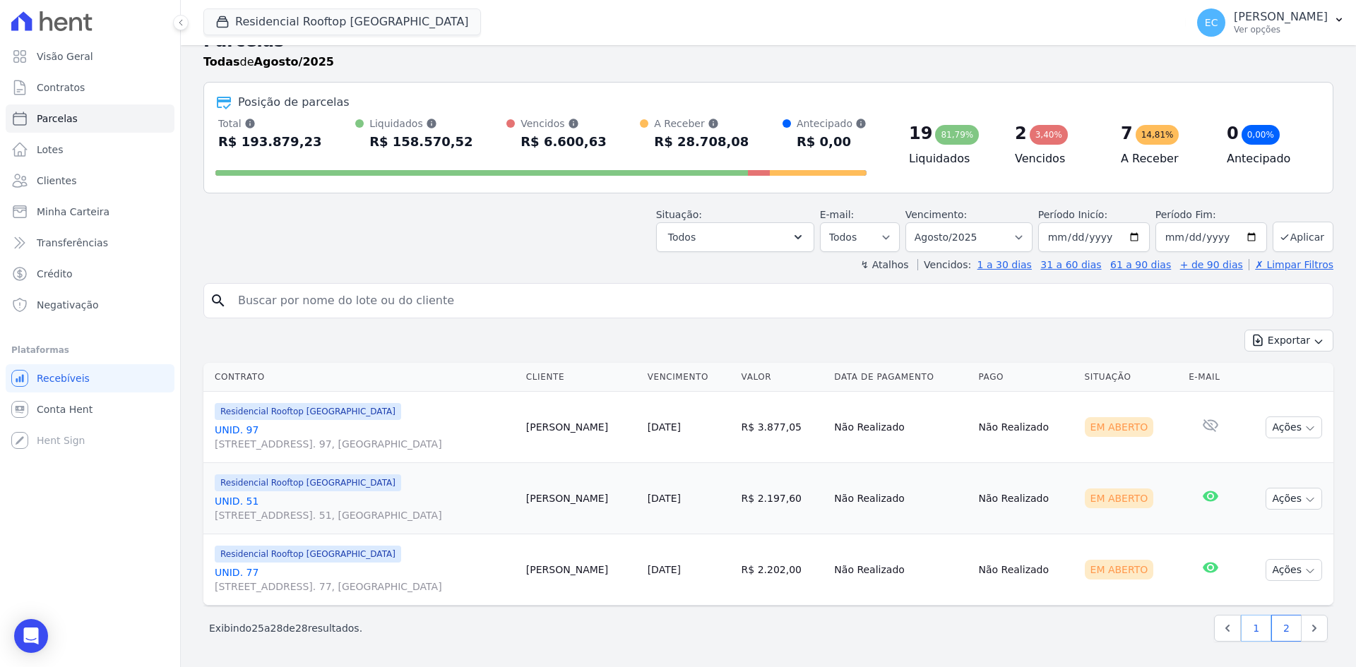
click at [1241, 632] on link "1" at bounding box center [1256, 628] width 30 height 27
select select
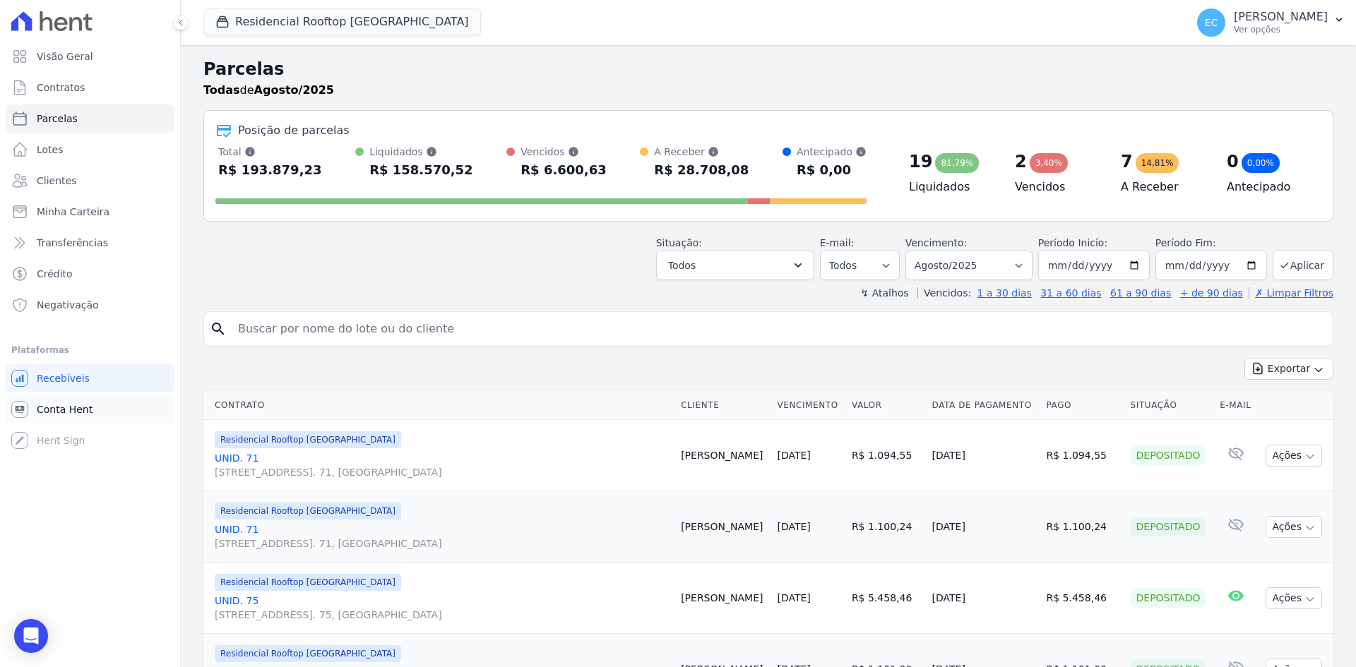
drag, startPoint x: 88, startPoint y: 408, endPoint x: 107, endPoint y: 408, distance: 19.1
click at [88, 408] on span "Conta Hent" at bounding box center [65, 410] width 56 height 14
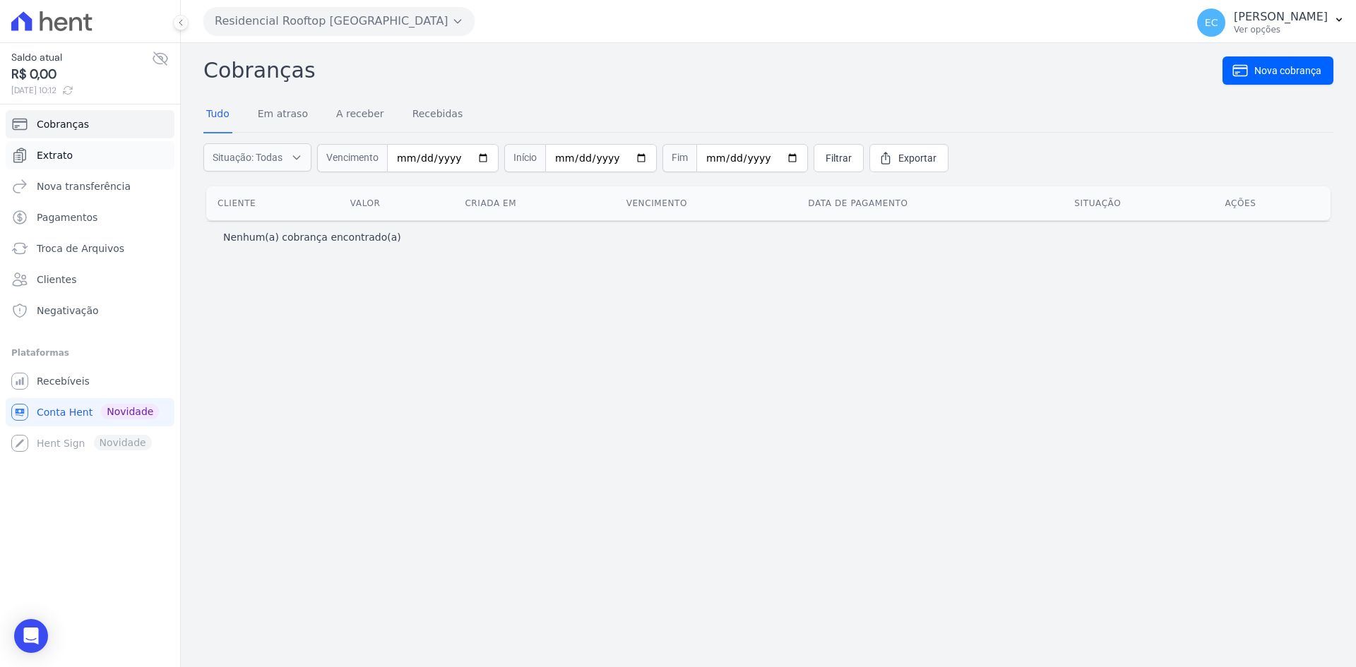
click at [103, 154] on link "Extrato" at bounding box center [90, 155] width 169 height 28
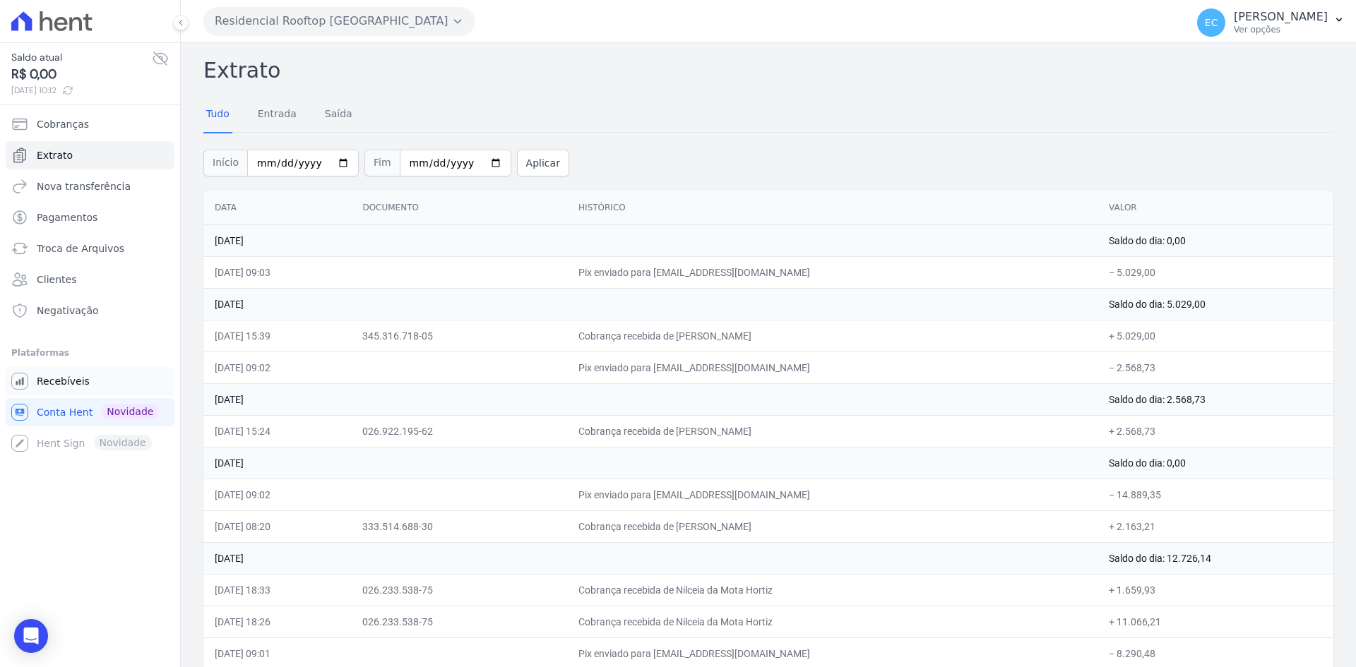
click at [70, 385] on span "Recebíveis" at bounding box center [63, 381] width 53 height 14
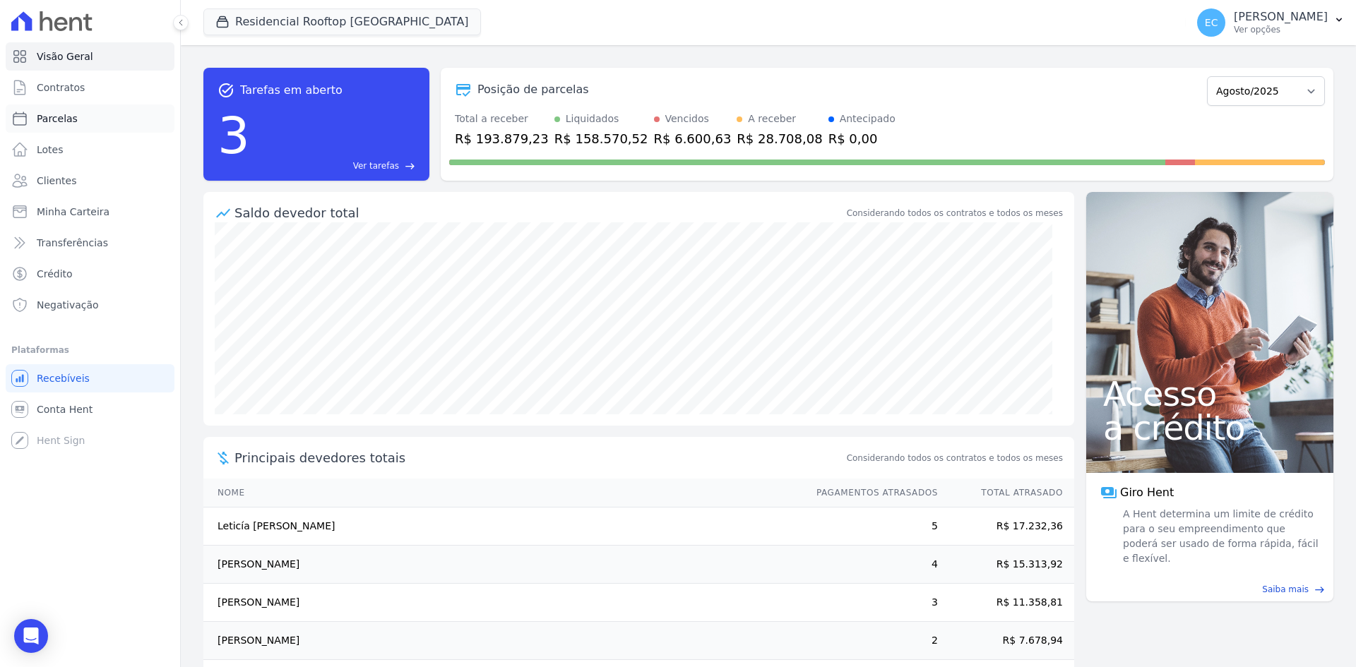
click at [53, 120] on span "Parcelas" at bounding box center [57, 119] width 41 height 14
select select
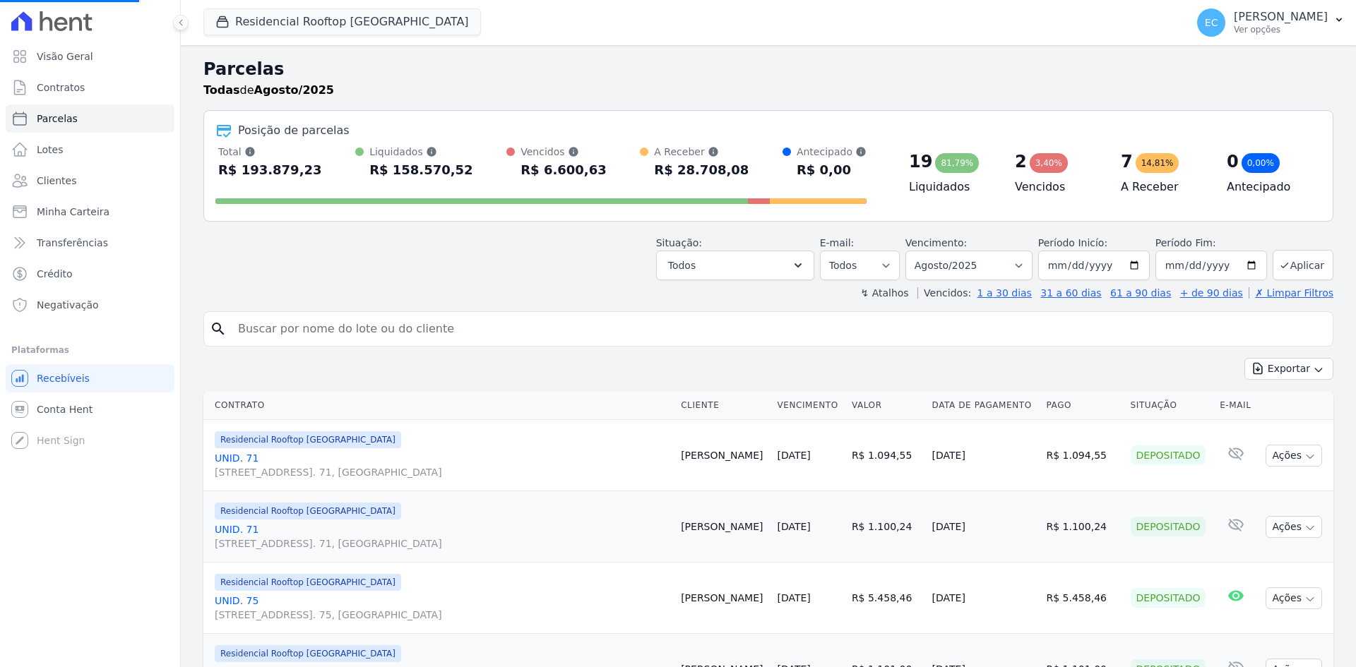
select select
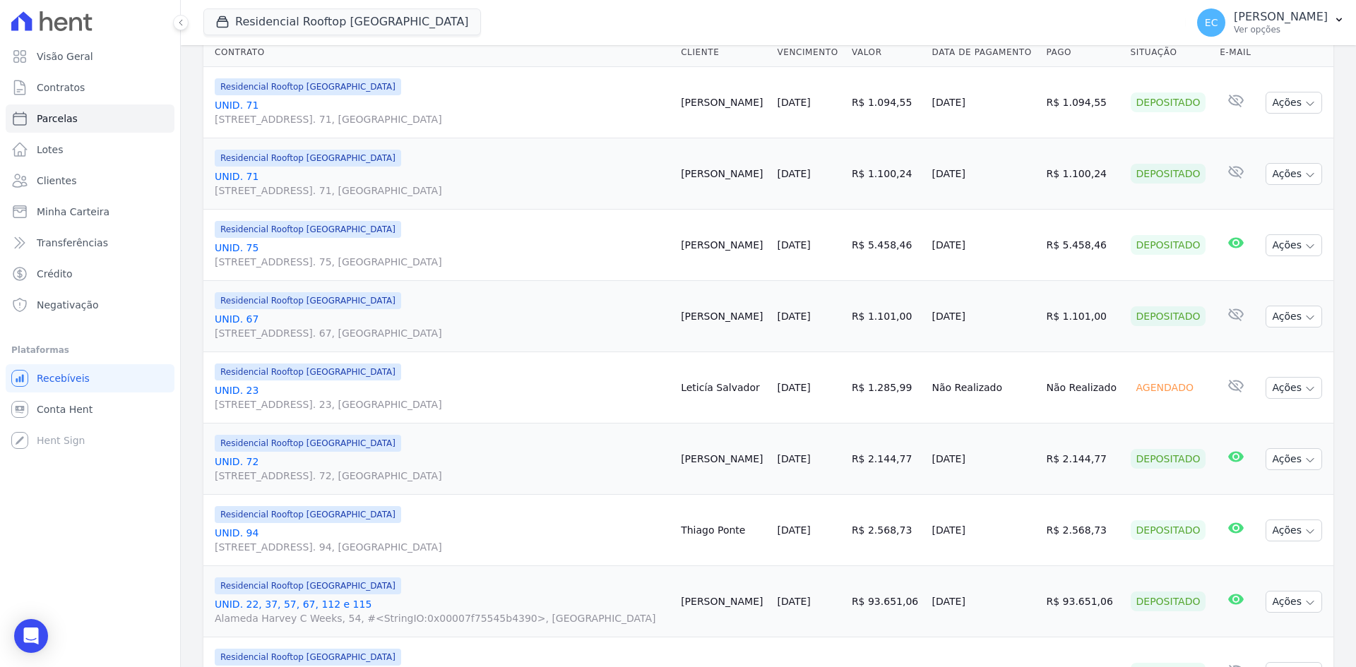
scroll to position [565, 0]
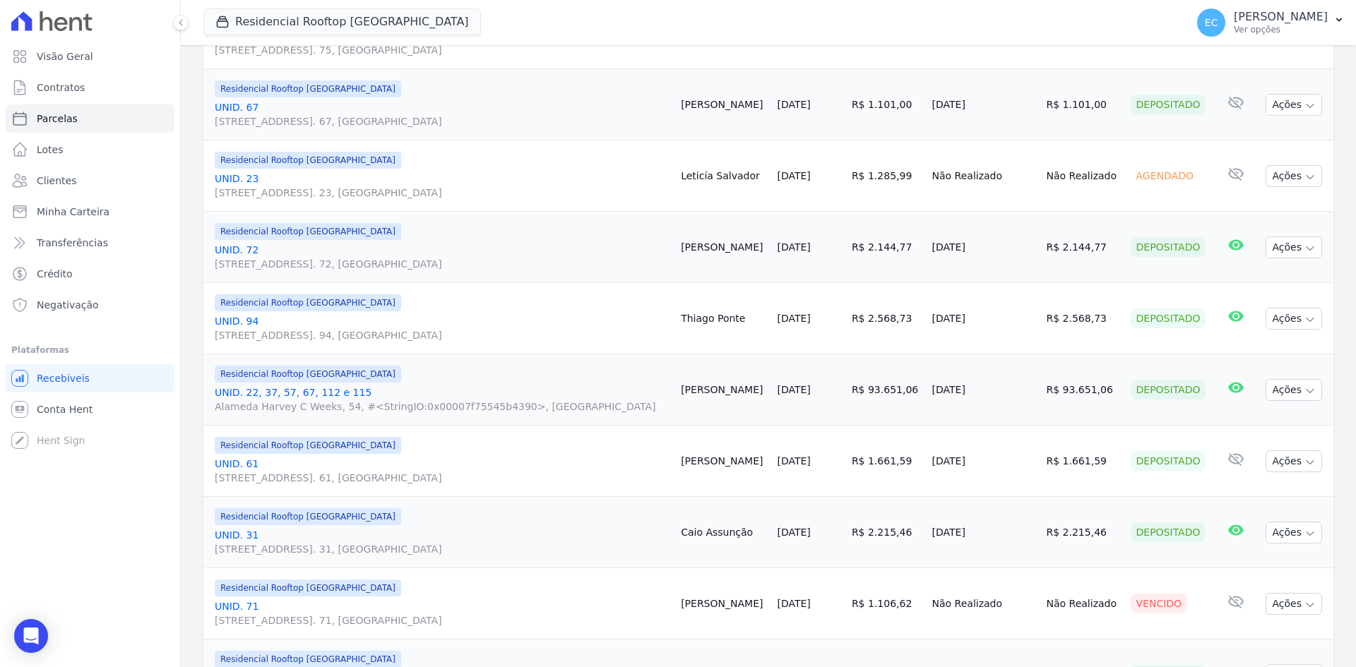
click at [751, 30] on div "Residencial Rooftop [GEOGRAPHIC_DATA] Grupo Kaiser Aroka Incorporadora e Admini…" at bounding box center [691, 22] width 977 height 47
click at [879, 32] on div "Residencial Rooftop [GEOGRAPHIC_DATA] Grupo Kaiser Aroka Incorporadora e Admini…" at bounding box center [691, 22] width 977 height 47
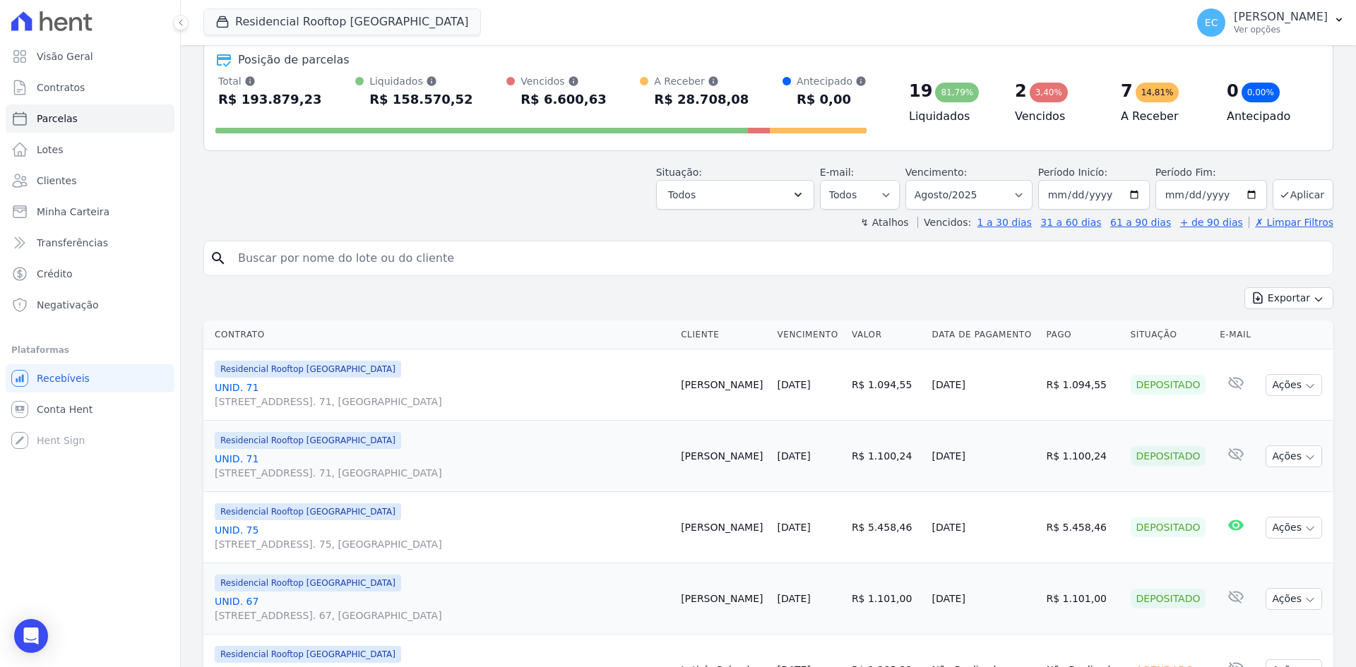
scroll to position [0, 0]
